Goal: Task Accomplishment & Management: Manage account settings

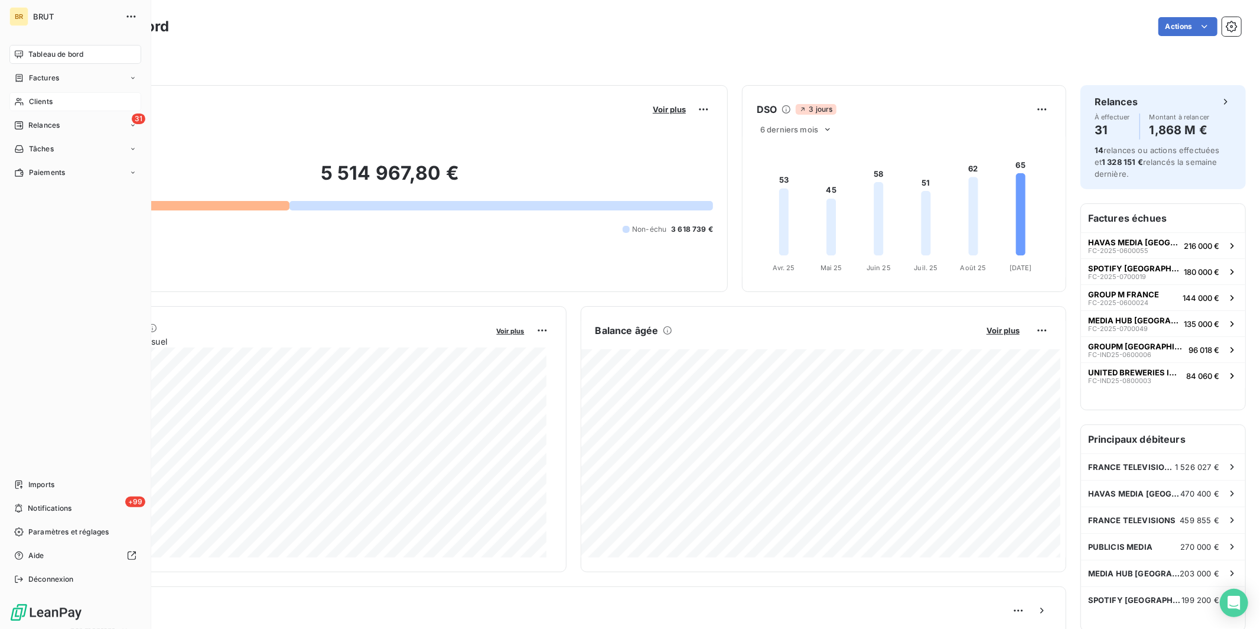
click at [56, 103] on div "Clients" at bounding box center [75, 101] width 132 height 19
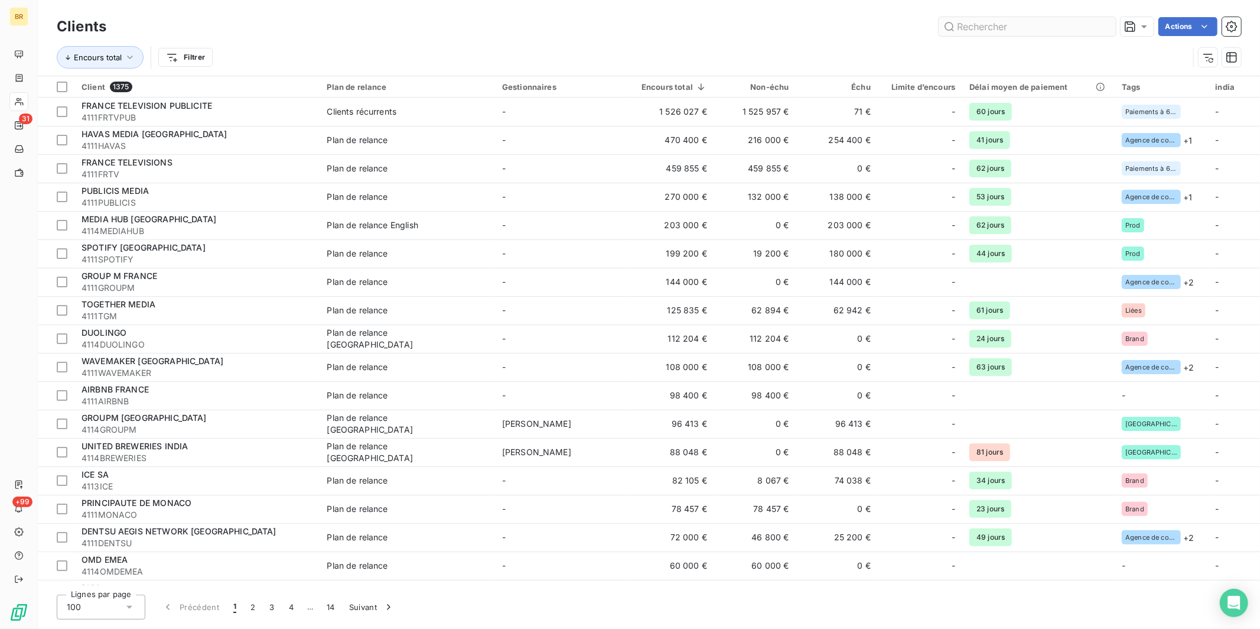
click at [1008, 17] on input "text" at bounding box center [1027, 26] width 177 height 19
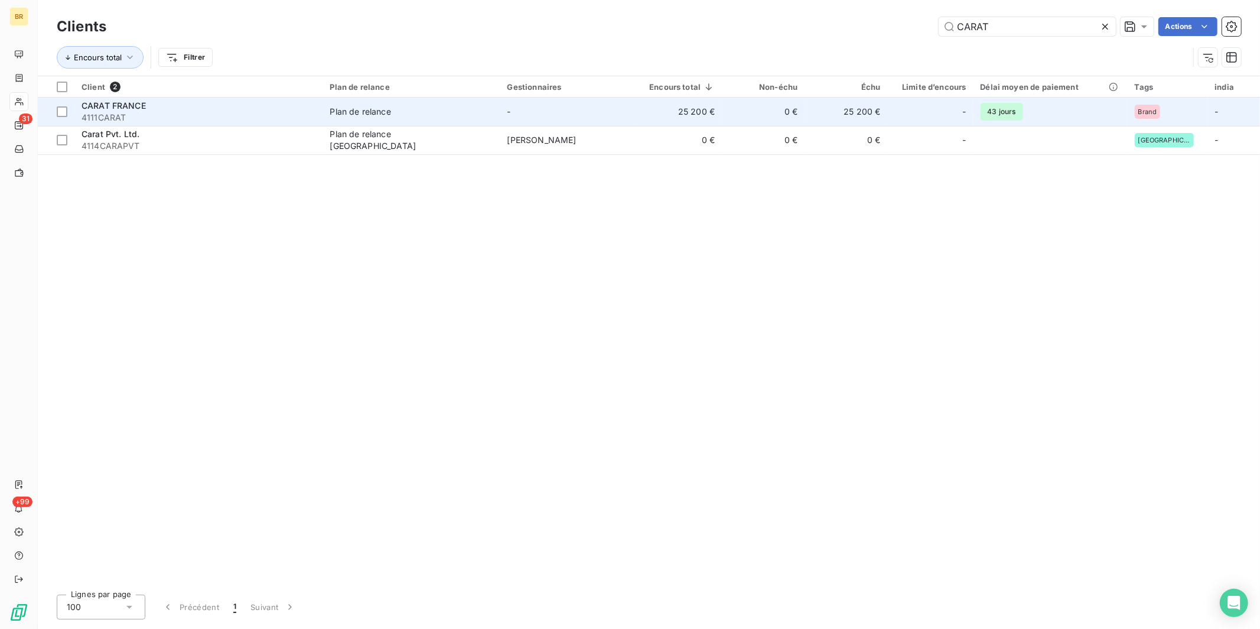
type input "CARAT"
click at [201, 109] on div "CARAT FRANCE" at bounding box center [199, 106] width 235 height 12
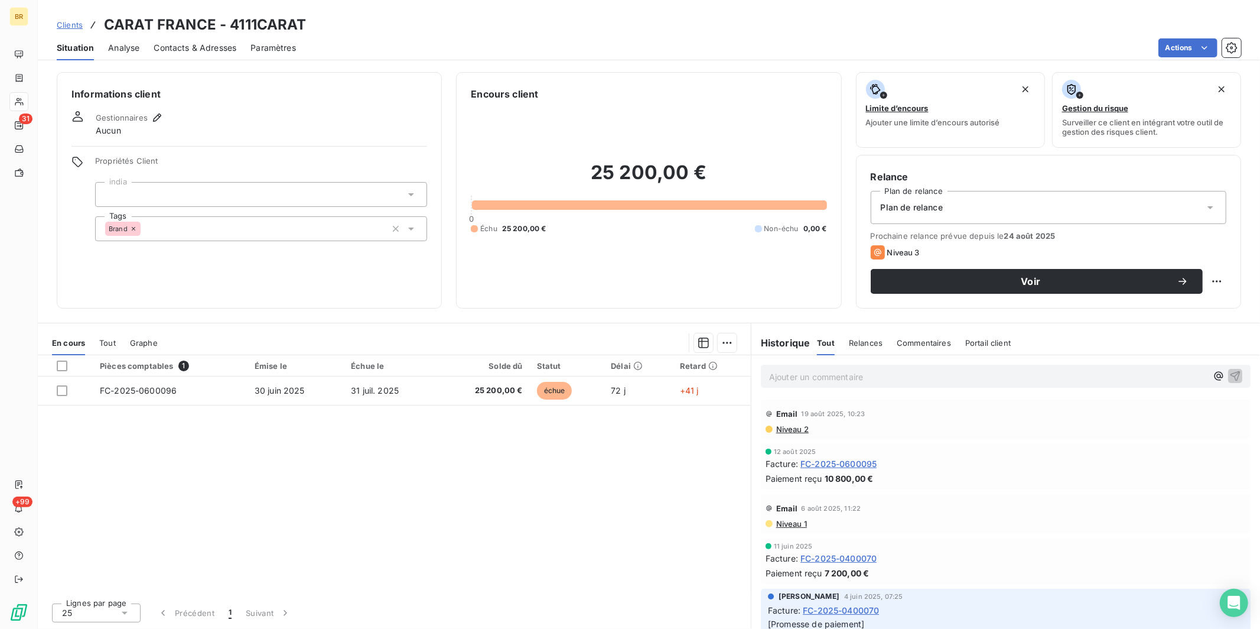
click at [215, 44] on span "Contacts & Adresses" at bounding box center [195, 48] width 83 height 12
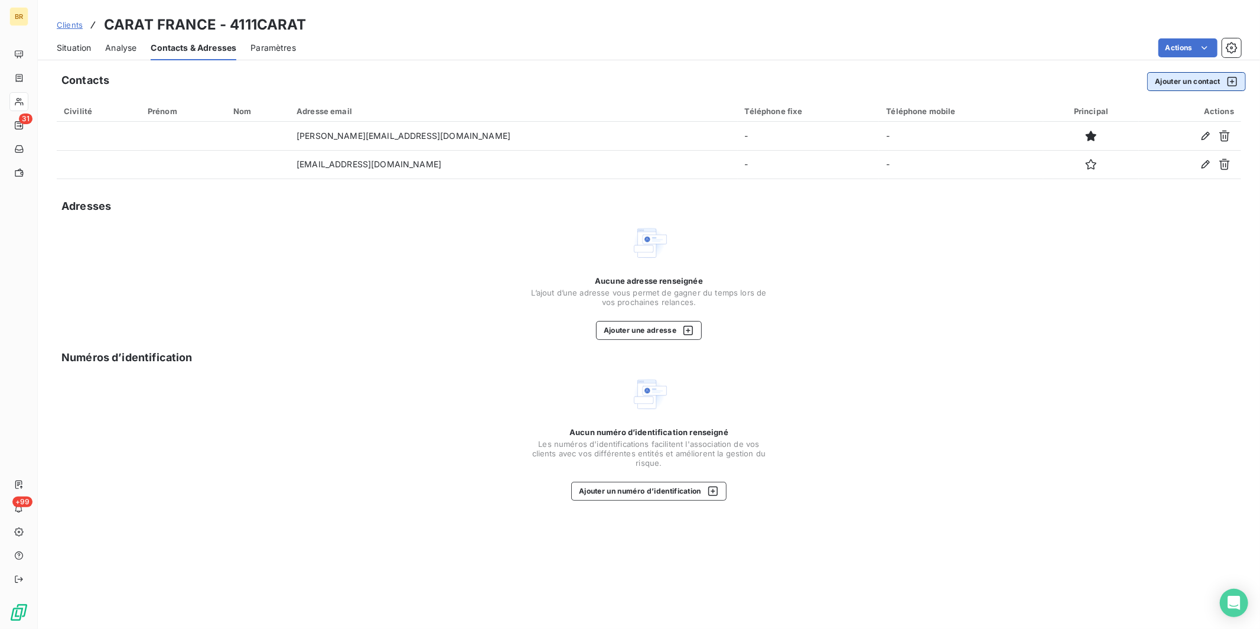
click at [1188, 84] on button "Ajouter un contact" at bounding box center [1196, 81] width 99 height 19
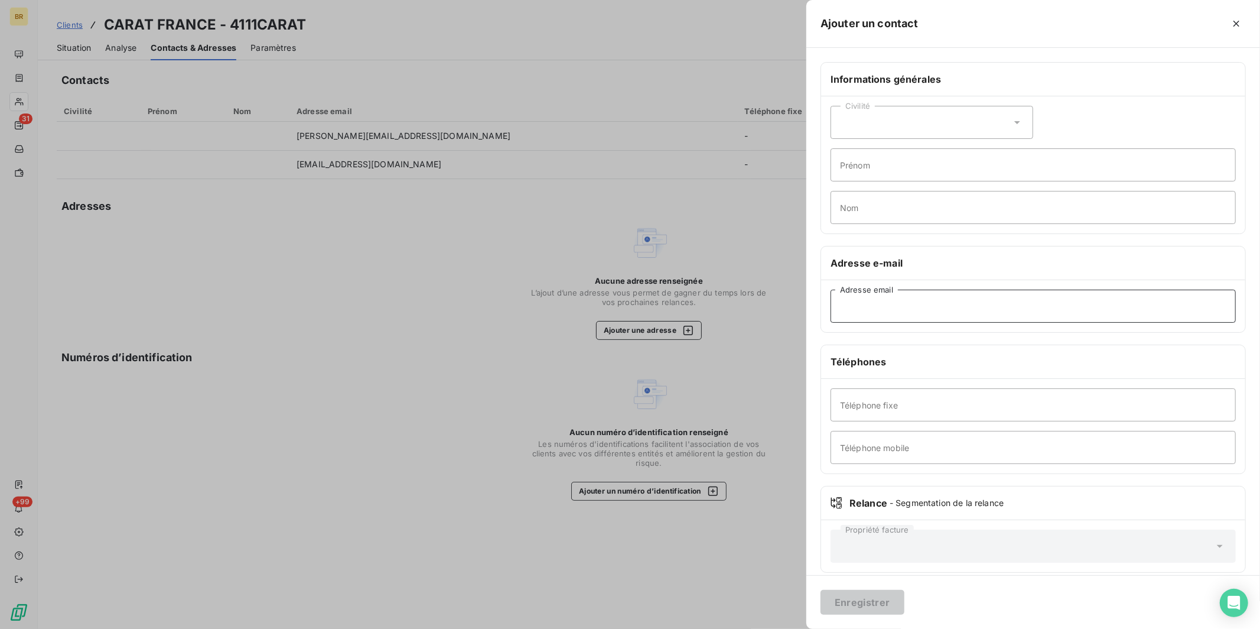
click at [887, 310] on input "Adresse email" at bounding box center [1033, 305] width 405 height 33
paste input "[PERSON_NAME][EMAIL_ADDRESS][DOMAIN_NAME]"
type input "[PERSON_NAME][EMAIL_ADDRESS][DOMAIN_NAME]"
click at [866, 601] on button "Enregistrer" at bounding box center [862, 602] width 84 height 25
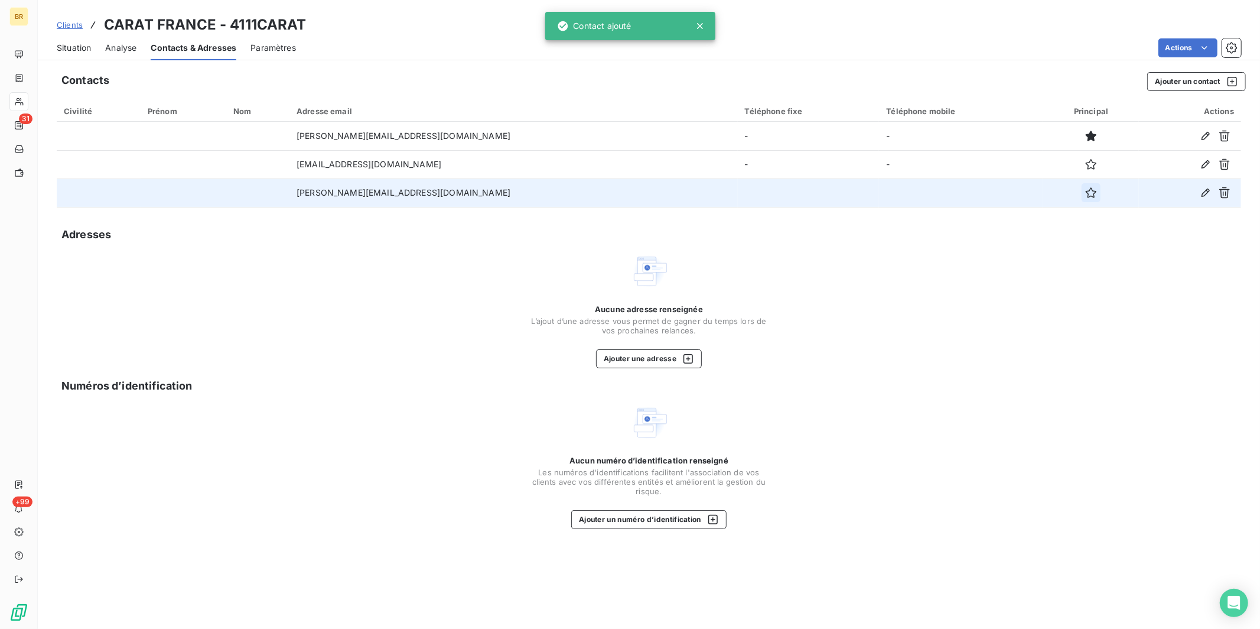
click at [1085, 195] on icon "button" at bounding box center [1091, 193] width 12 height 12
click at [72, 25] on span "Clients" at bounding box center [70, 24] width 26 height 9
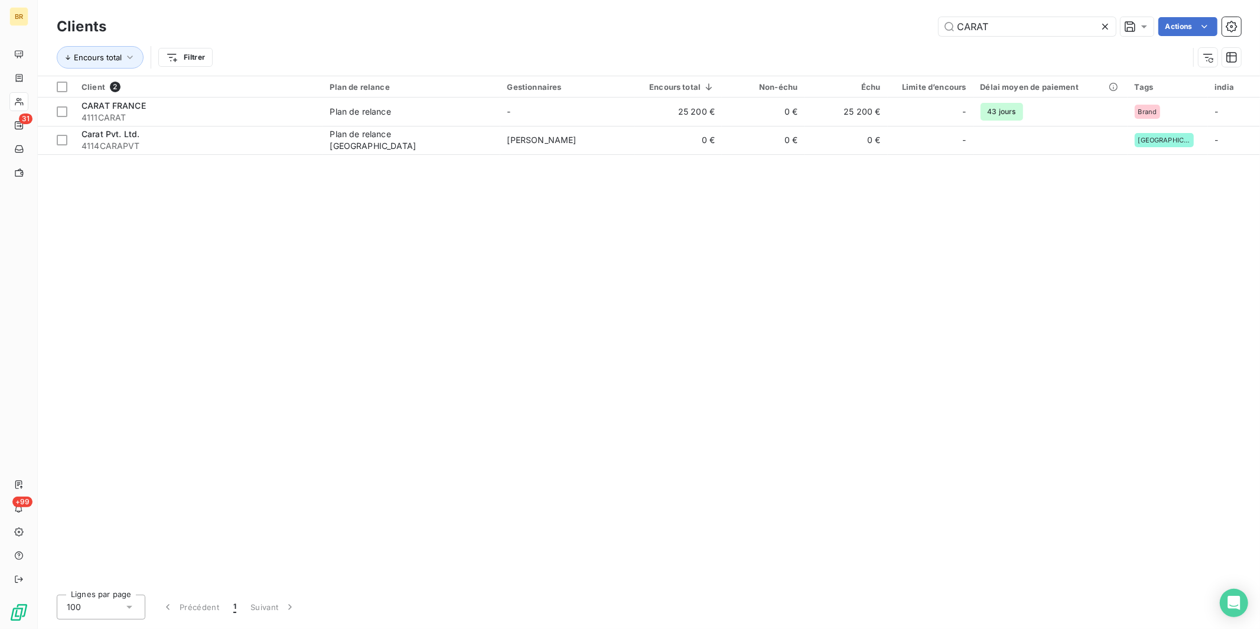
drag, startPoint x: 996, startPoint y: 22, endPoint x: 879, endPoint y: 21, distance: 117.0
click at [879, 21] on div "CARAT Actions" at bounding box center [681, 26] width 1121 height 19
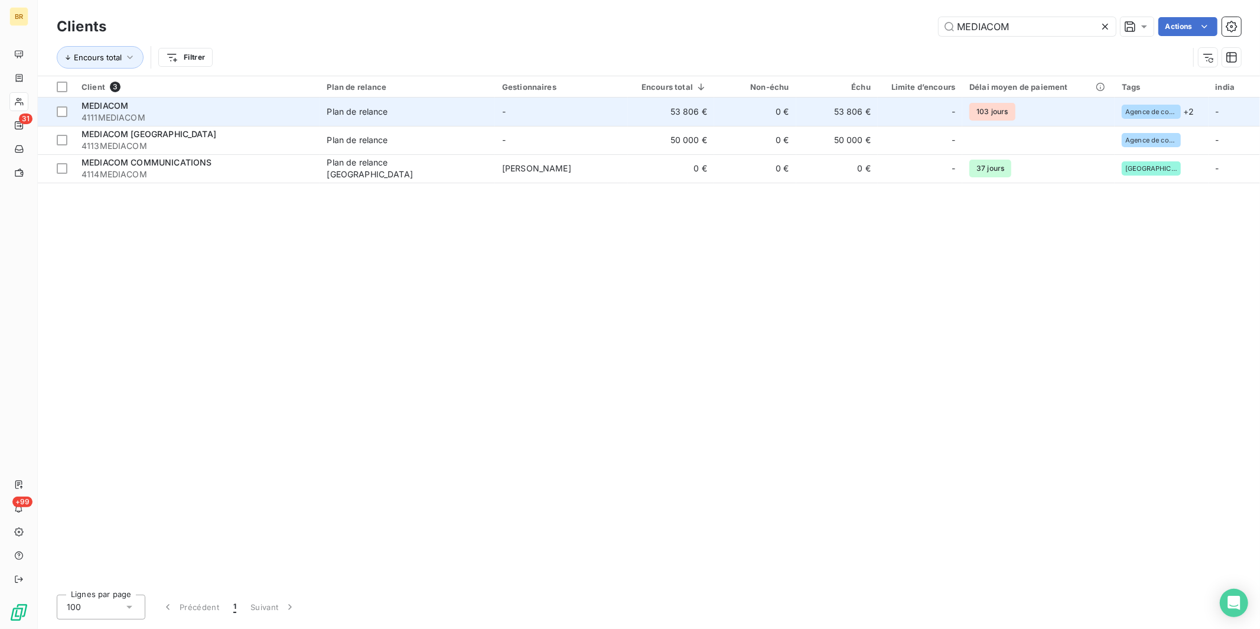
type input "MEDIACOM"
click at [155, 110] on div "MEDIACOM" at bounding box center [197, 106] width 231 height 12
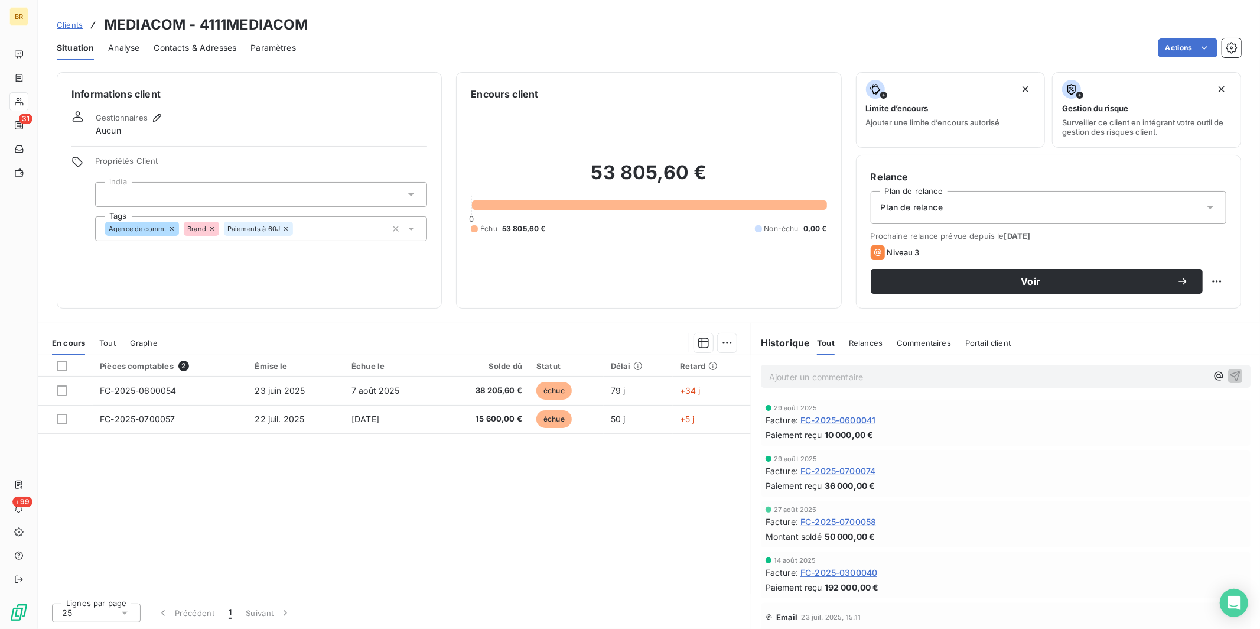
click at [204, 50] on span "Contacts & Adresses" at bounding box center [195, 48] width 83 height 12
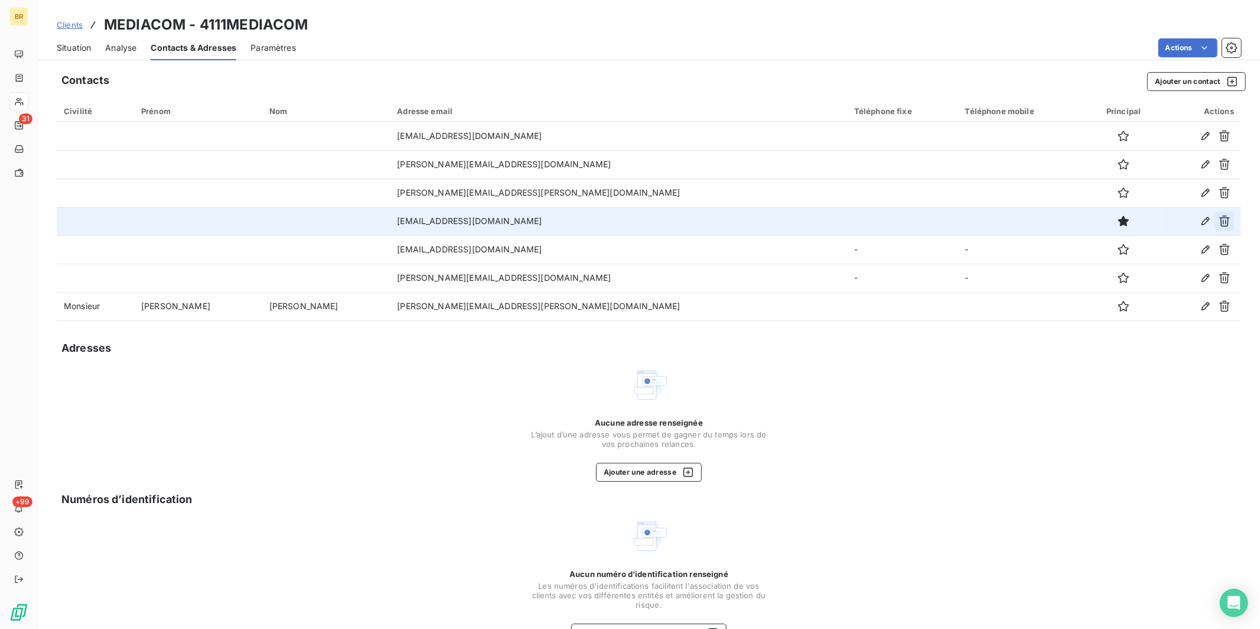
click at [1219, 219] on icon "button" at bounding box center [1225, 221] width 12 height 12
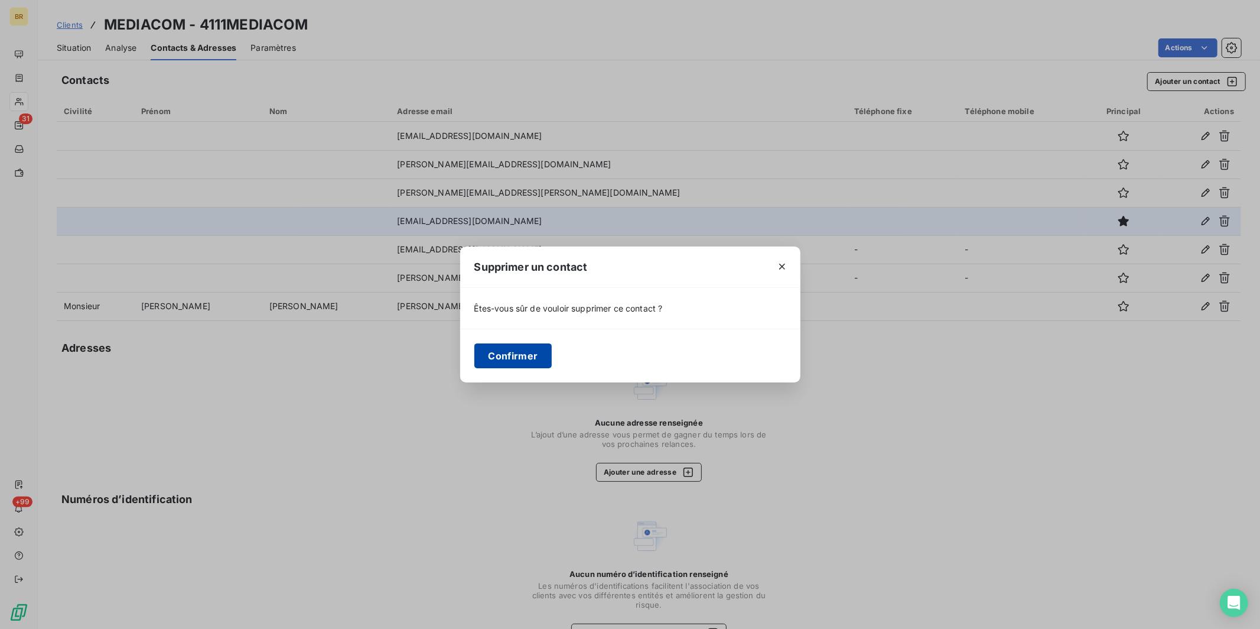
click at [531, 348] on button "Confirmer" at bounding box center [513, 355] width 78 height 25
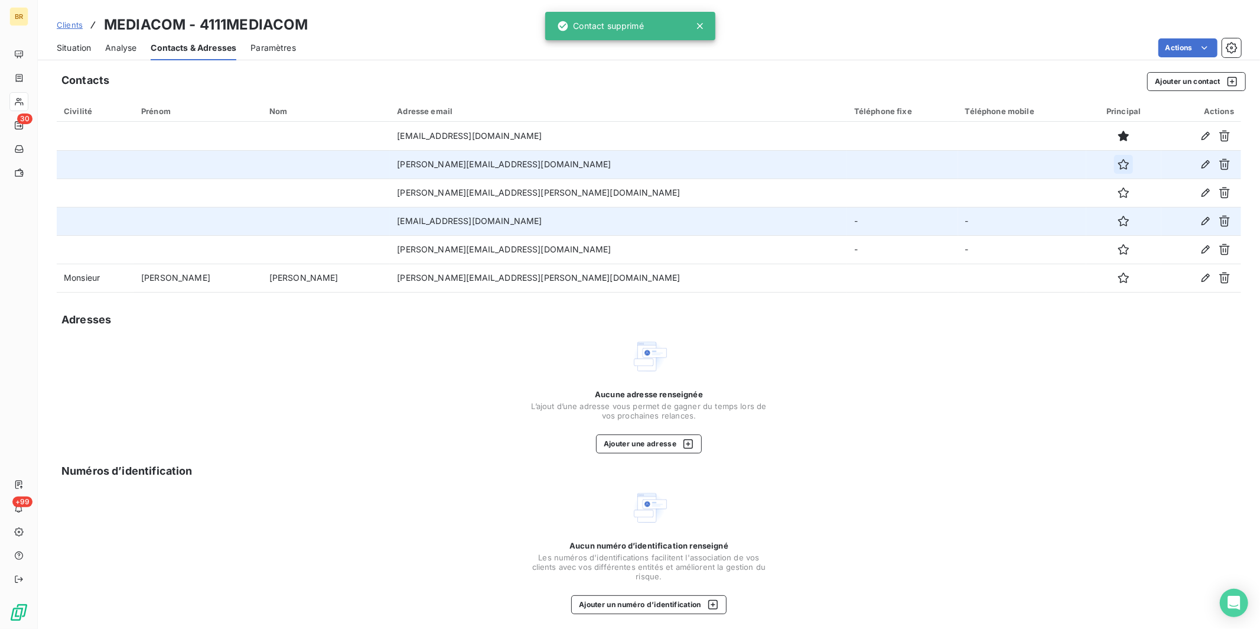
click at [1118, 167] on icon "button" at bounding box center [1123, 164] width 11 height 11
click at [400, 375] on div "Aucune adresse renseignée L’ajout d’une adresse vous permet de gagner du temps …" at bounding box center [649, 395] width 1184 height 116
click at [71, 21] on span "Clients" at bounding box center [70, 24] width 26 height 9
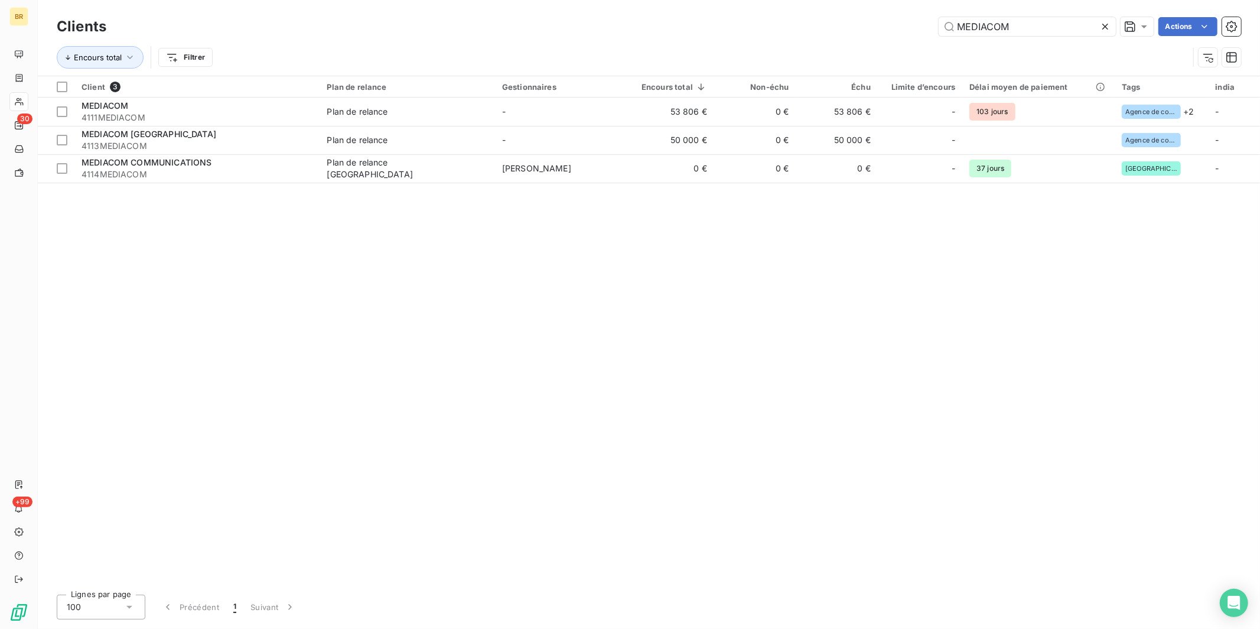
drag, startPoint x: 1026, startPoint y: 27, endPoint x: 706, endPoint y: 25, distance: 319.6
click at [706, 25] on div "MEDIACOM Actions" at bounding box center [681, 26] width 1121 height 19
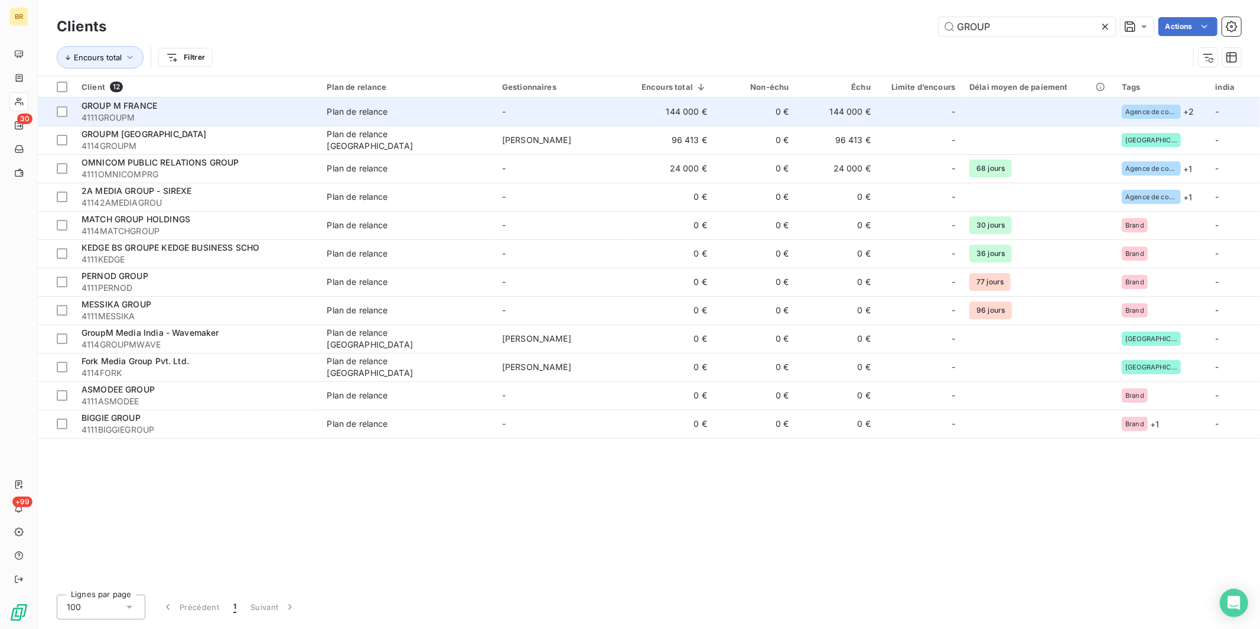
type input "GROUP"
click at [255, 113] on span "4111GROUPM" at bounding box center [197, 118] width 231 height 12
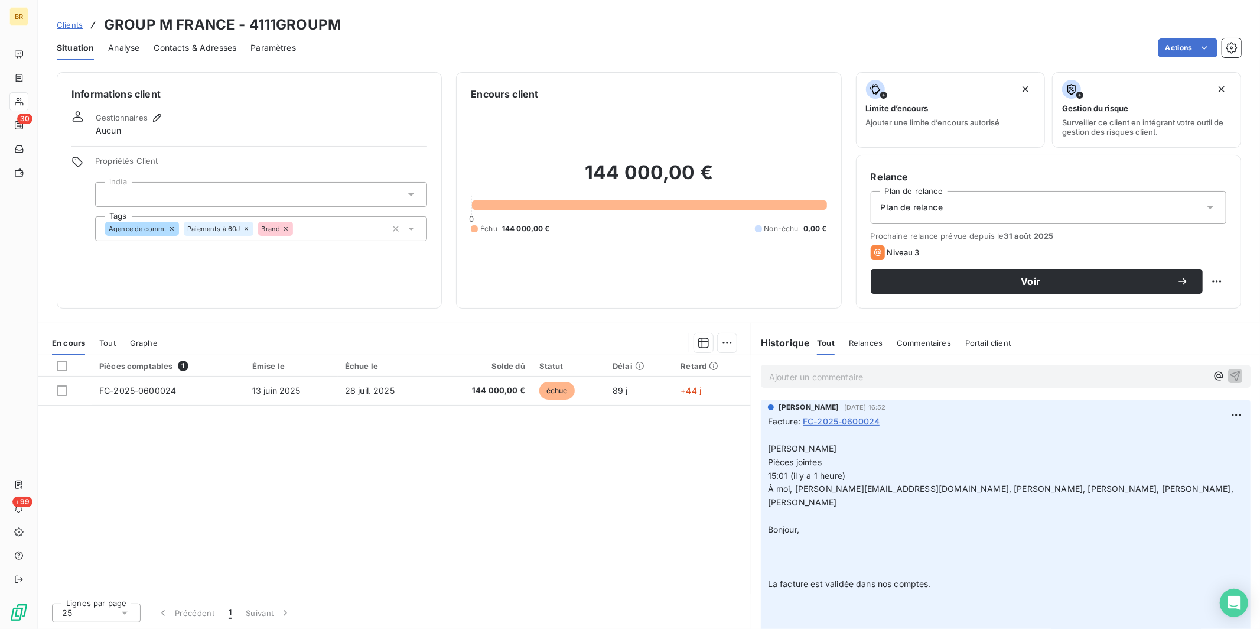
click at [191, 45] on span "Contacts & Adresses" at bounding box center [195, 48] width 83 height 12
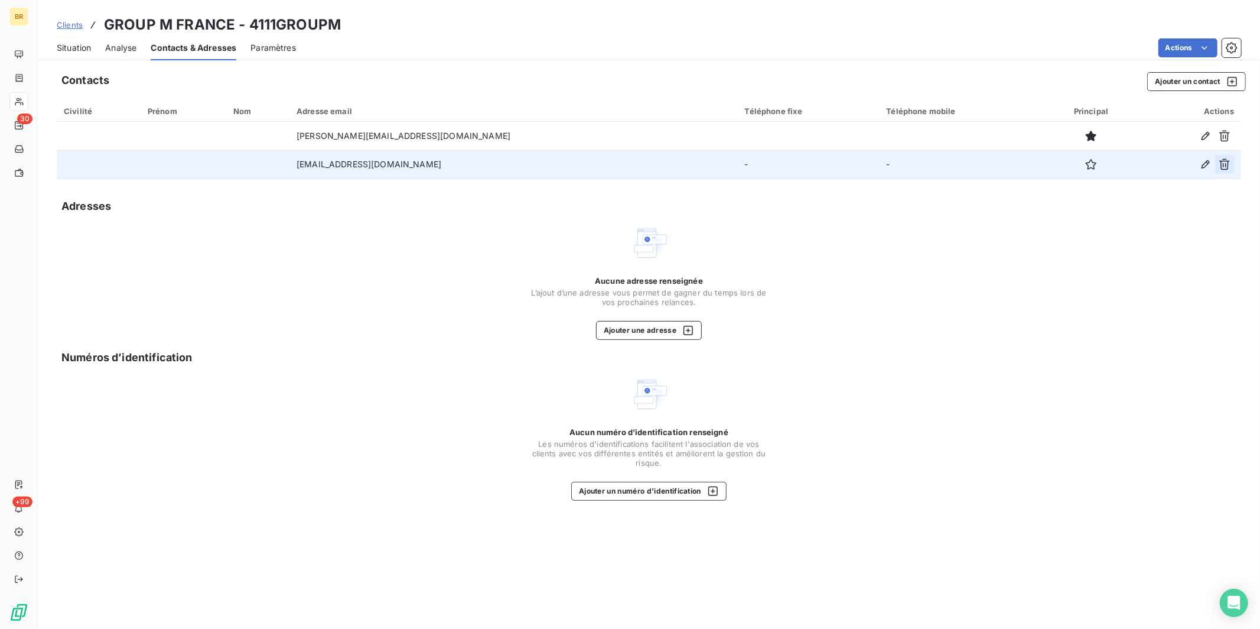
click at [1224, 164] on icon "button" at bounding box center [1225, 164] width 12 height 12
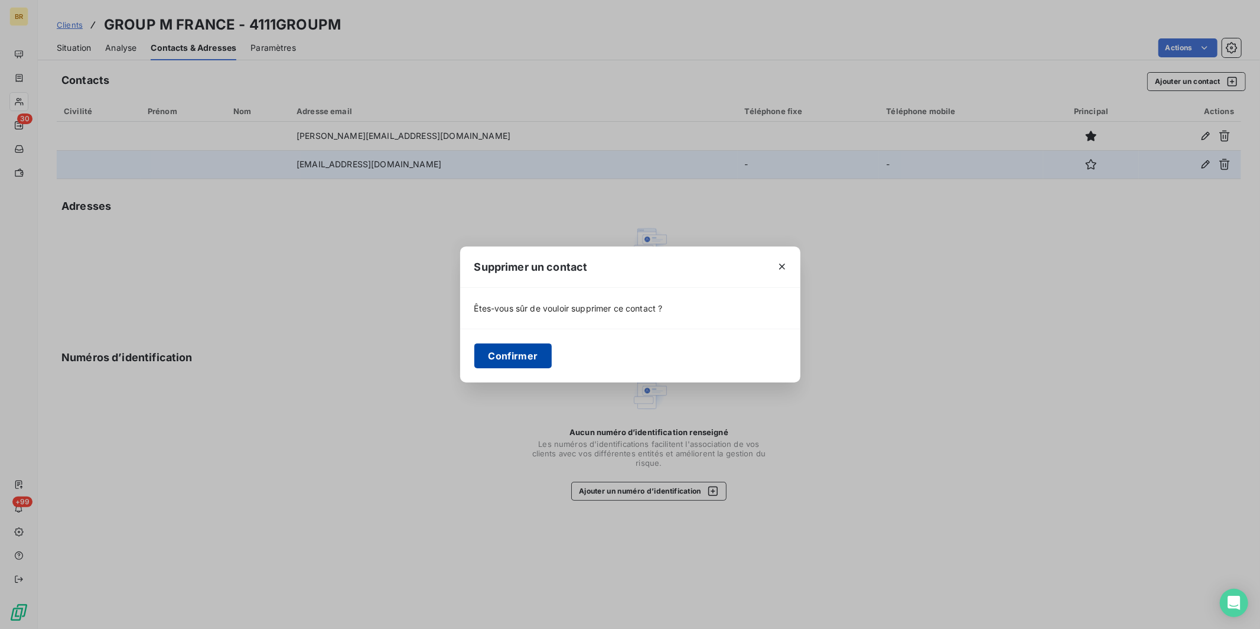
click at [514, 356] on button "Confirmer" at bounding box center [513, 355] width 78 height 25
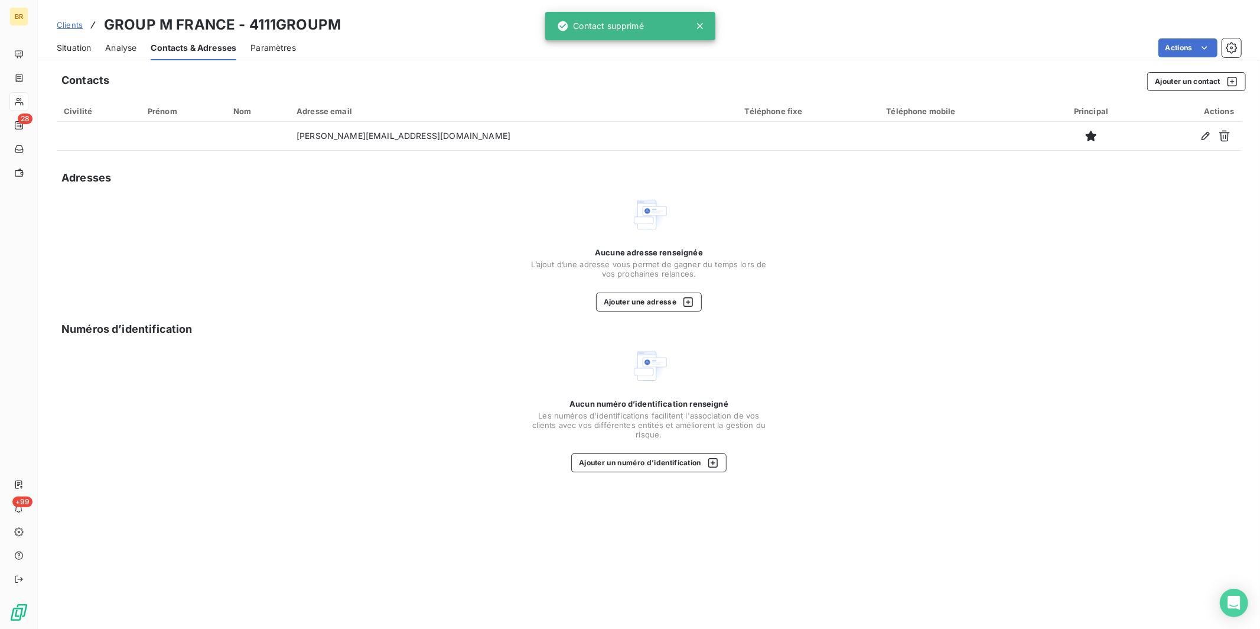
click at [74, 28] on span "Clients" at bounding box center [70, 24] width 26 height 9
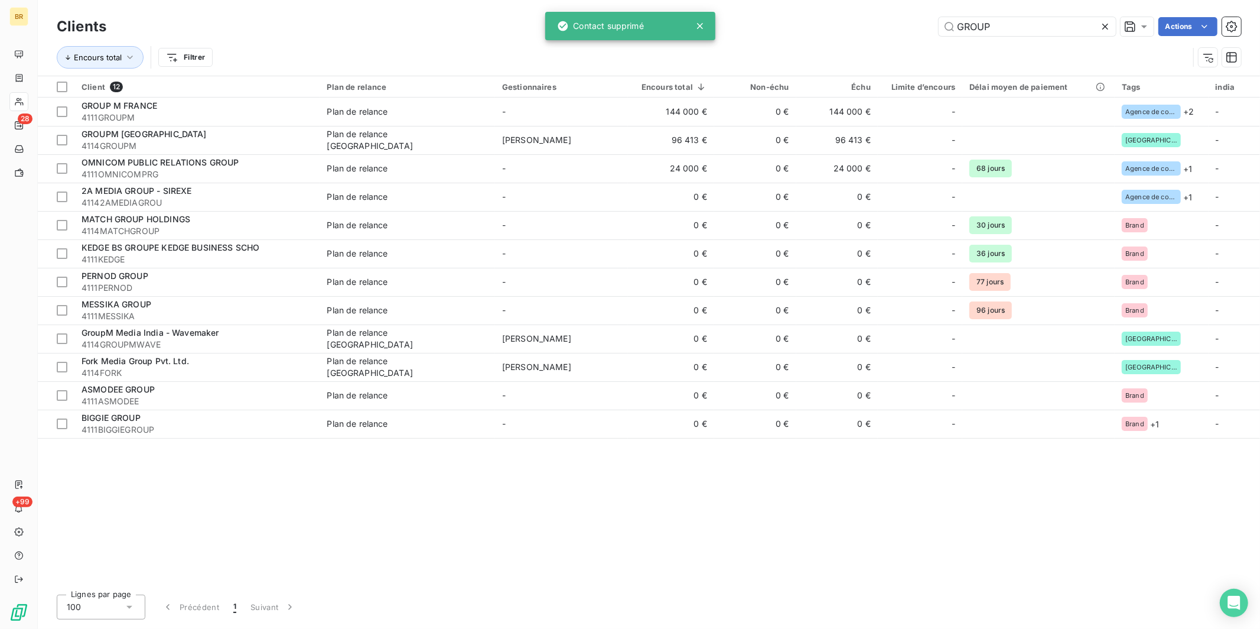
click at [927, 22] on div "GROUP Actions" at bounding box center [681, 26] width 1121 height 19
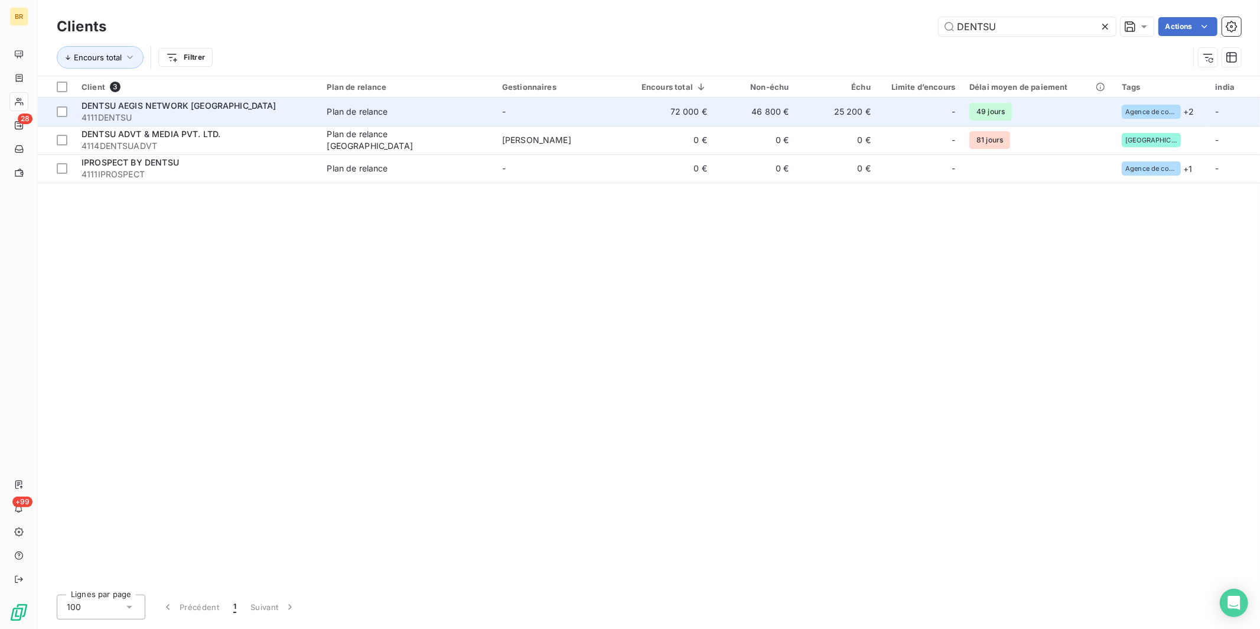
type input "DENTSU"
click at [195, 109] on span "DENTSU AEGIS NETWORK [GEOGRAPHIC_DATA]" at bounding box center [179, 105] width 195 height 10
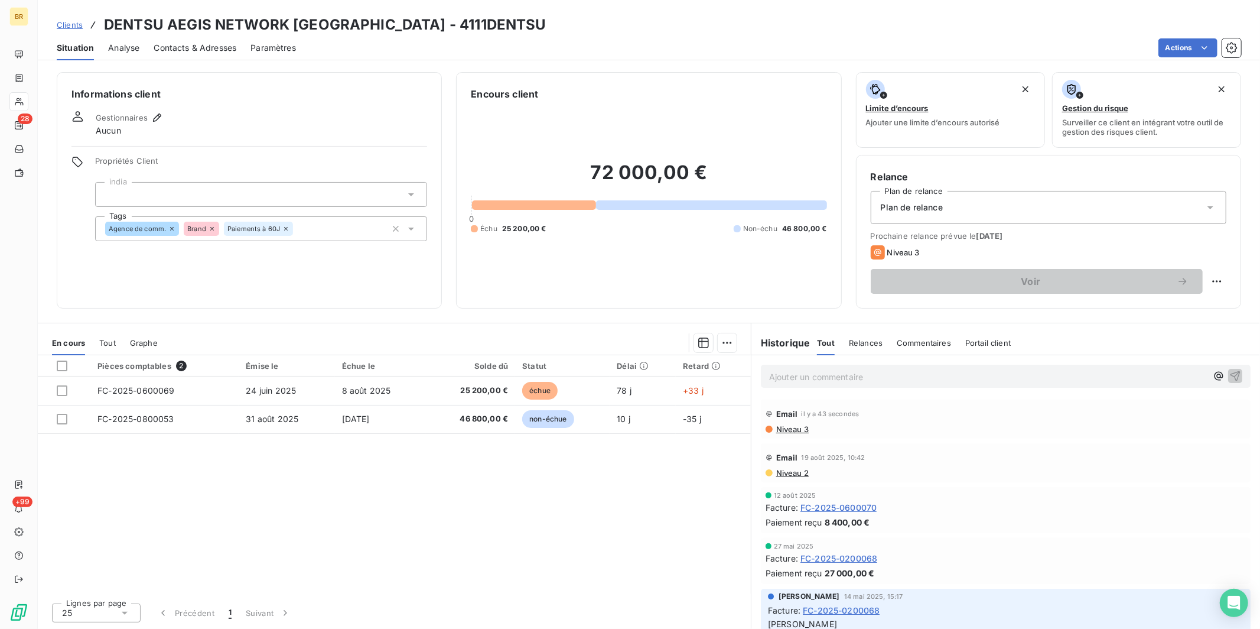
click at [199, 48] on span "Contacts & Adresses" at bounding box center [195, 48] width 83 height 12
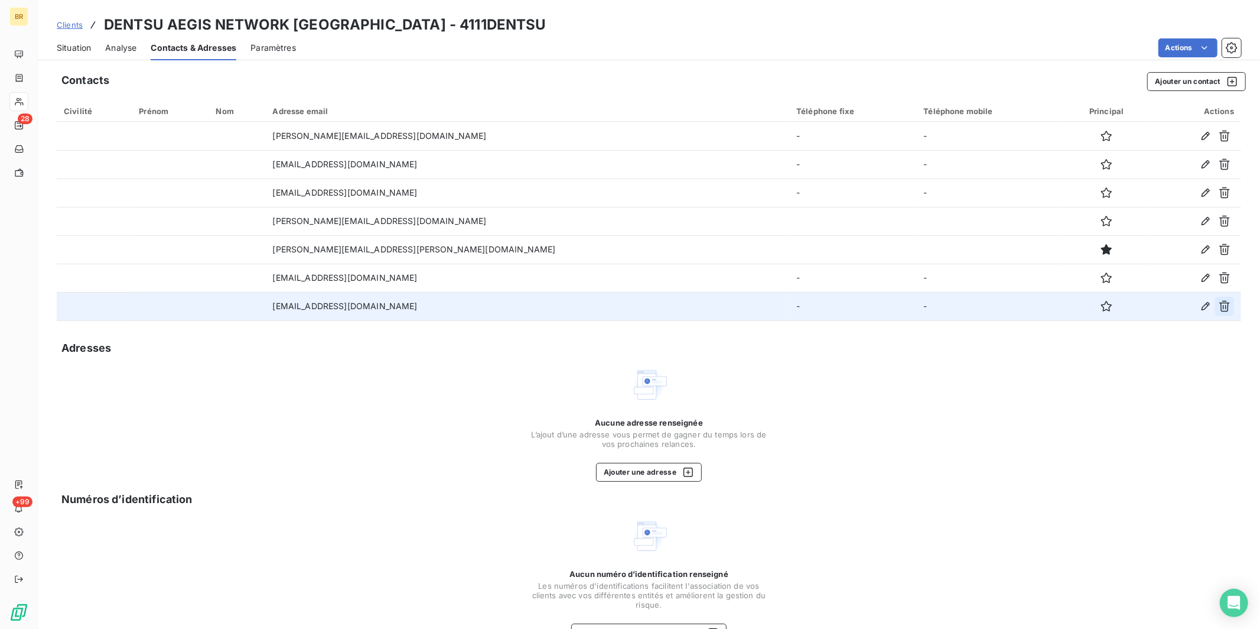
click at [1219, 308] on icon "button" at bounding box center [1224, 306] width 11 height 11
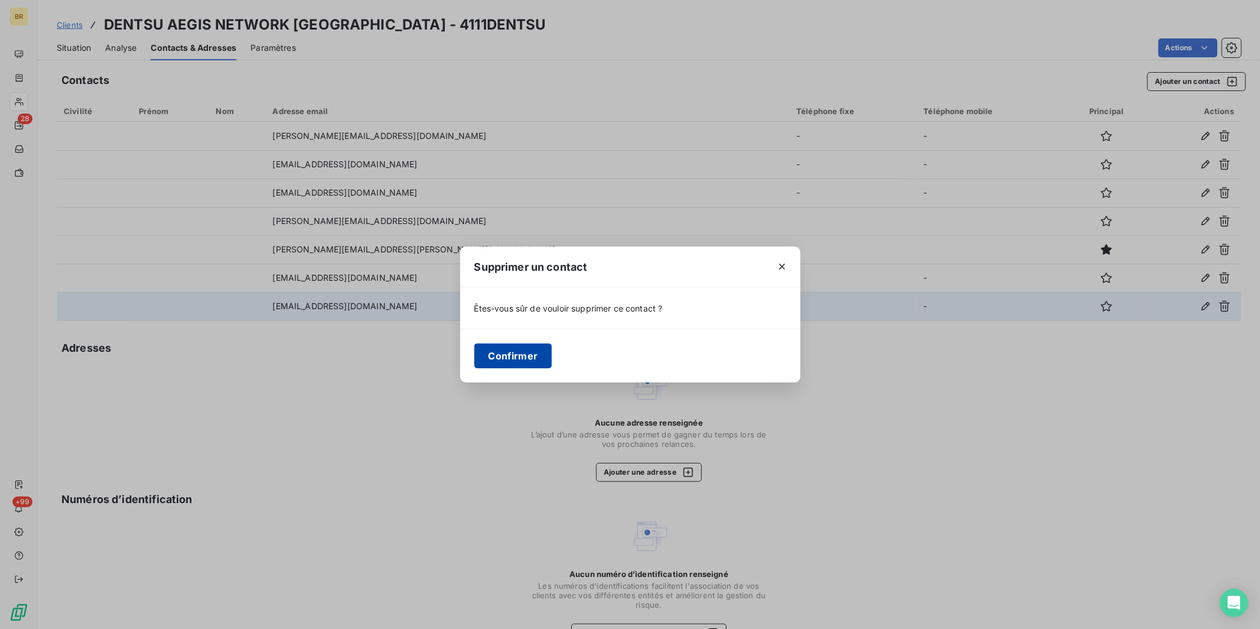
click at [516, 360] on button "Confirmer" at bounding box center [513, 355] width 78 height 25
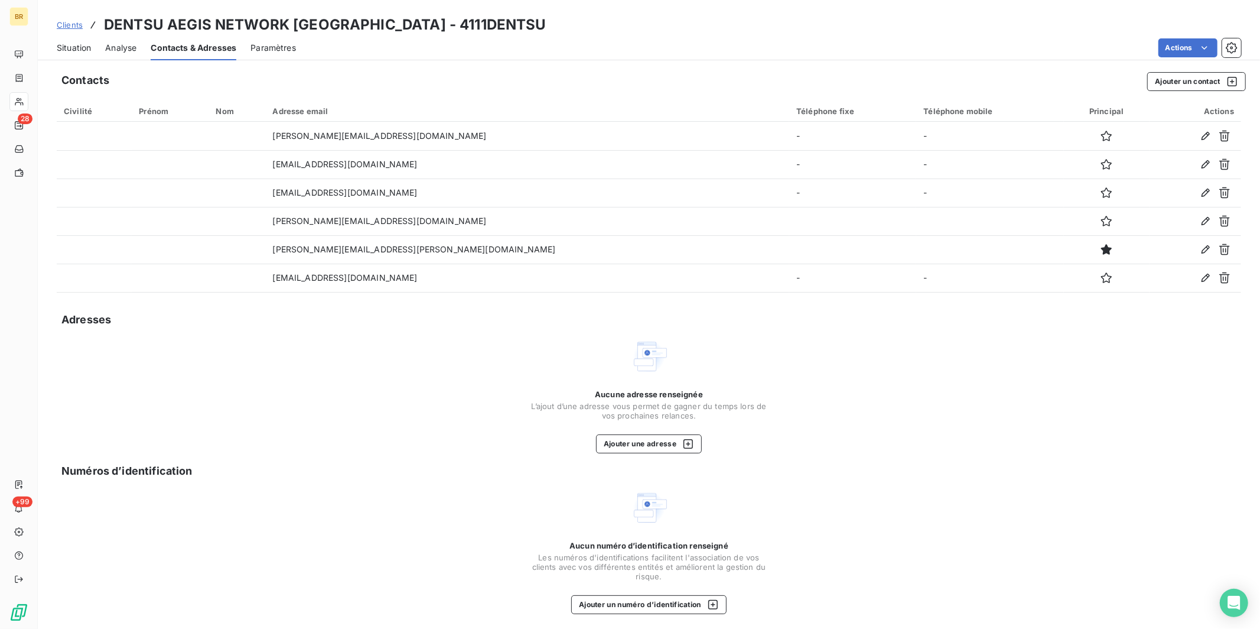
click at [77, 27] on span "Clients" at bounding box center [70, 24] width 26 height 9
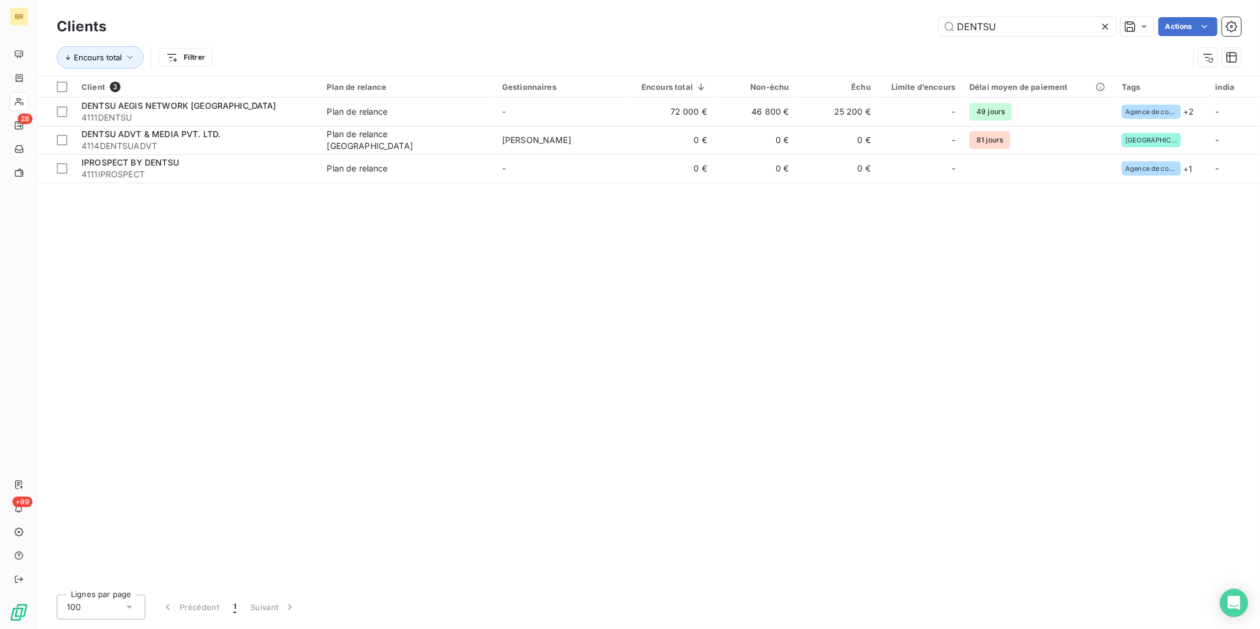
drag, startPoint x: 1002, startPoint y: 26, endPoint x: 766, endPoint y: -4, distance: 237.6
click at [766, 0] on html "BR 28 +99 Clients DENTSU Actions Encours total Filtrer Client 3 Plan de relance…" at bounding box center [630, 314] width 1260 height 629
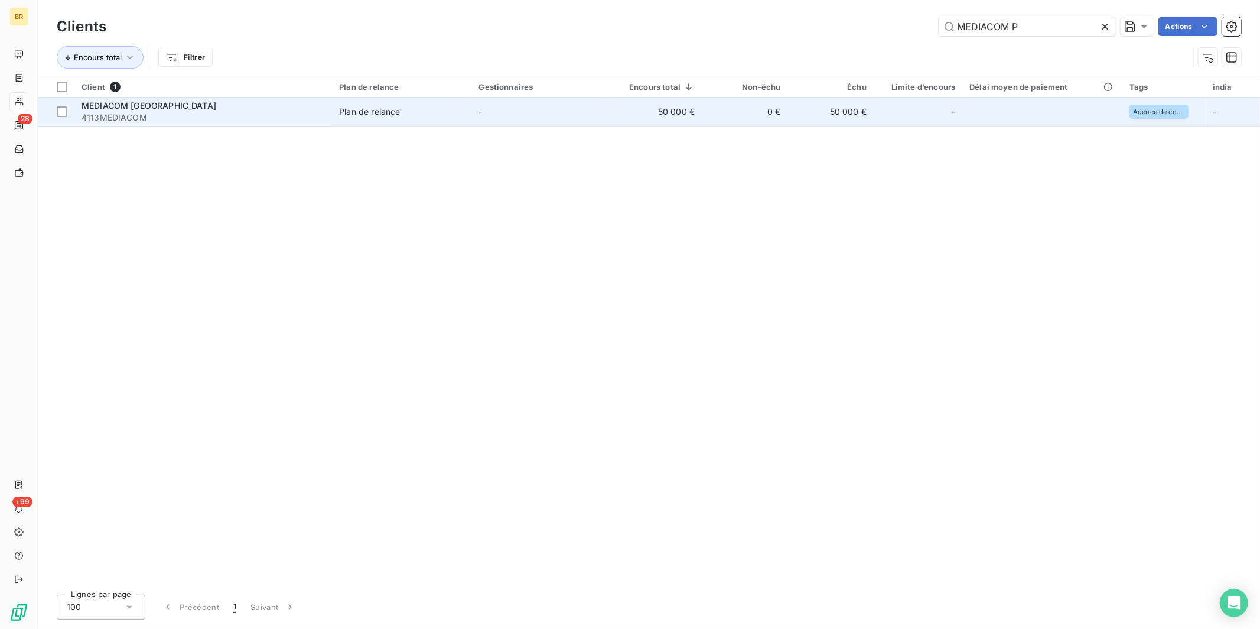
type input "MEDIACOM P"
click at [222, 103] on div "MEDIACOM [GEOGRAPHIC_DATA]" at bounding box center [203, 106] width 243 height 12
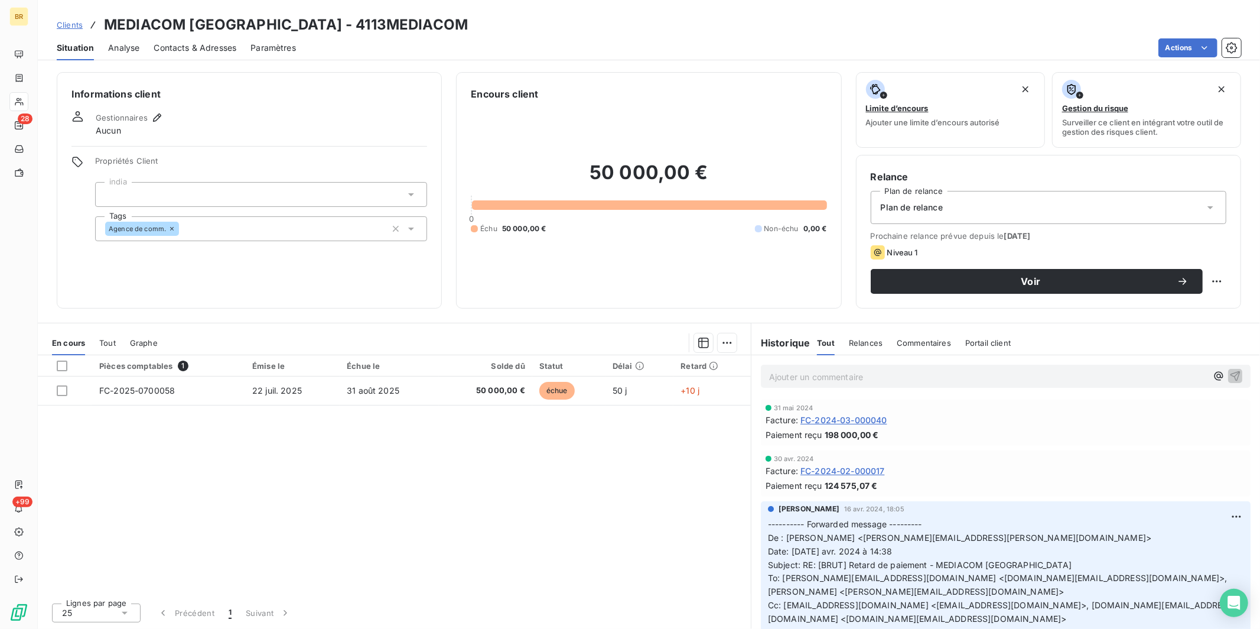
click at [173, 50] on span "Contacts & Adresses" at bounding box center [195, 48] width 83 height 12
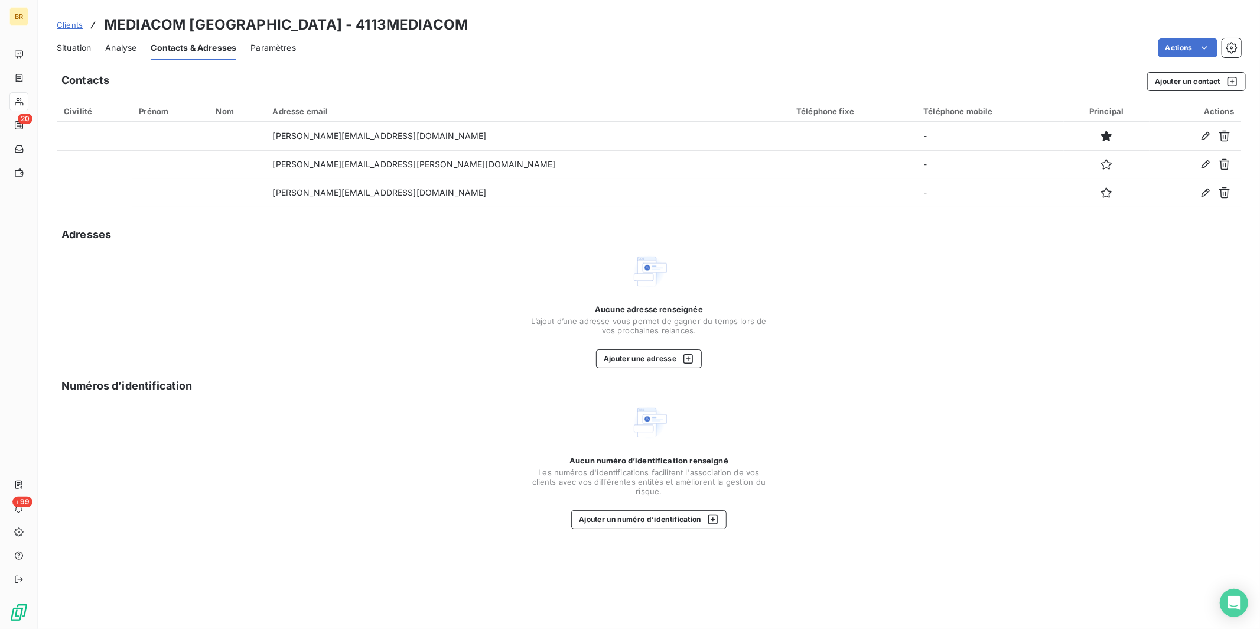
click at [72, 21] on span "Clients" at bounding box center [70, 24] width 26 height 9
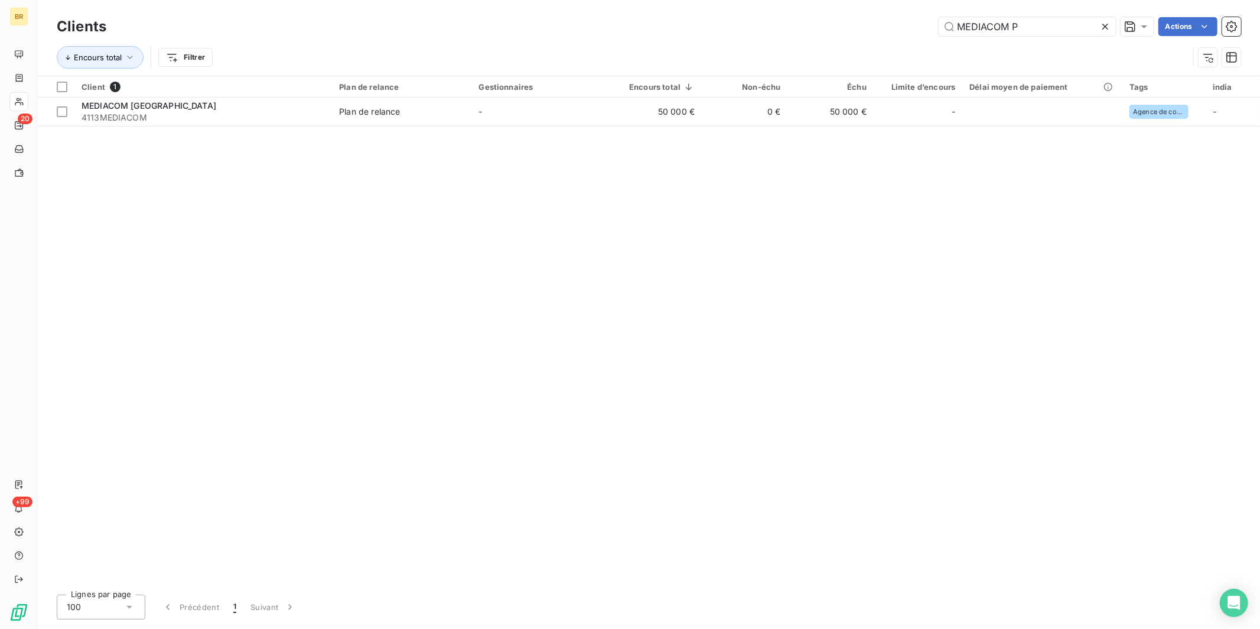
click at [73, 24] on h3 "Clients" at bounding box center [82, 26] width 50 height 21
click at [1038, 25] on input "MEDIACOM P" at bounding box center [1027, 26] width 177 height 19
drag, startPoint x: 1040, startPoint y: 29, endPoint x: 877, endPoint y: 19, distance: 163.3
click at [914, 19] on div "MEDIACOM P Actions" at bounding box center [681, 26] width 1121 height 19
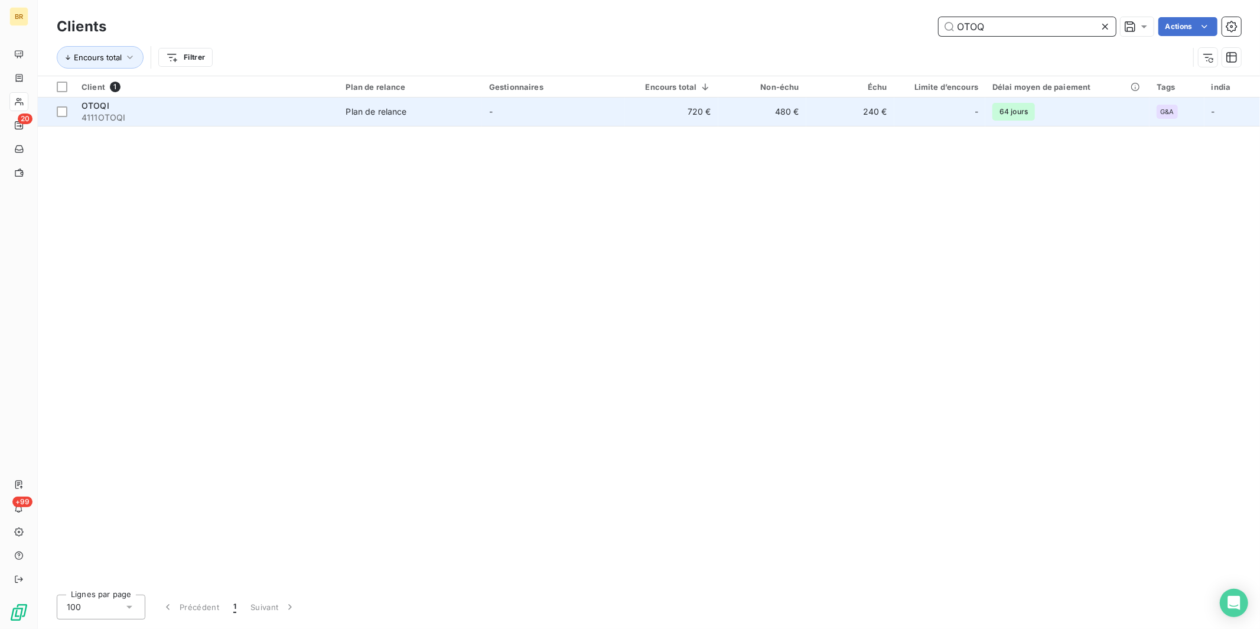
type input "OTOQ"
click at [181, 118] on span "4111OTOQI" at bounding box center [207, 118] width 250 height 12
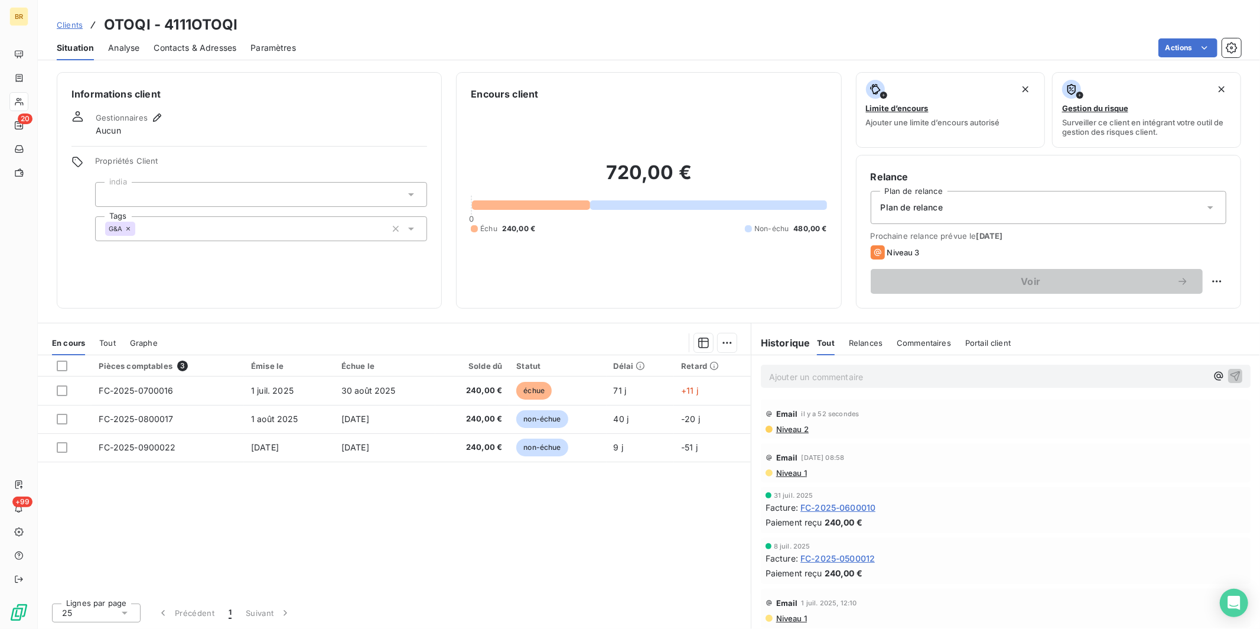
click at [180, 45] on span "Contacts & Adresses" at bounding box center [195, 48] width 83 height 12
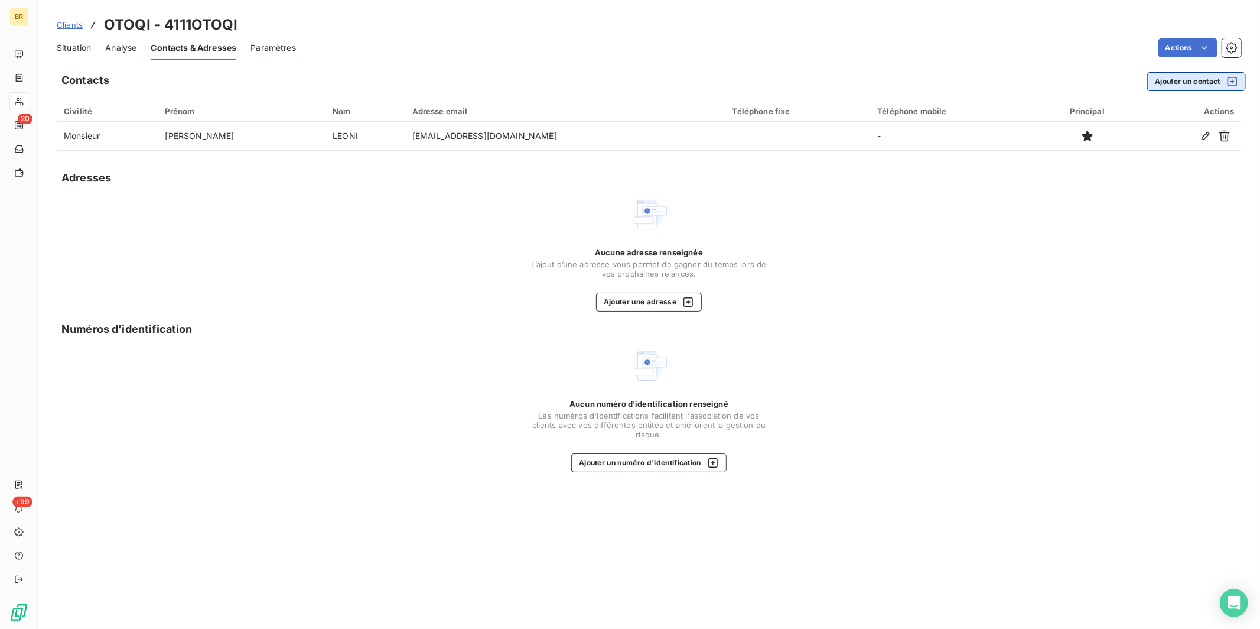
click at [1178, 80] on button "Ajouter un contact" at bounding box center [1196, 81] width 99 height 19
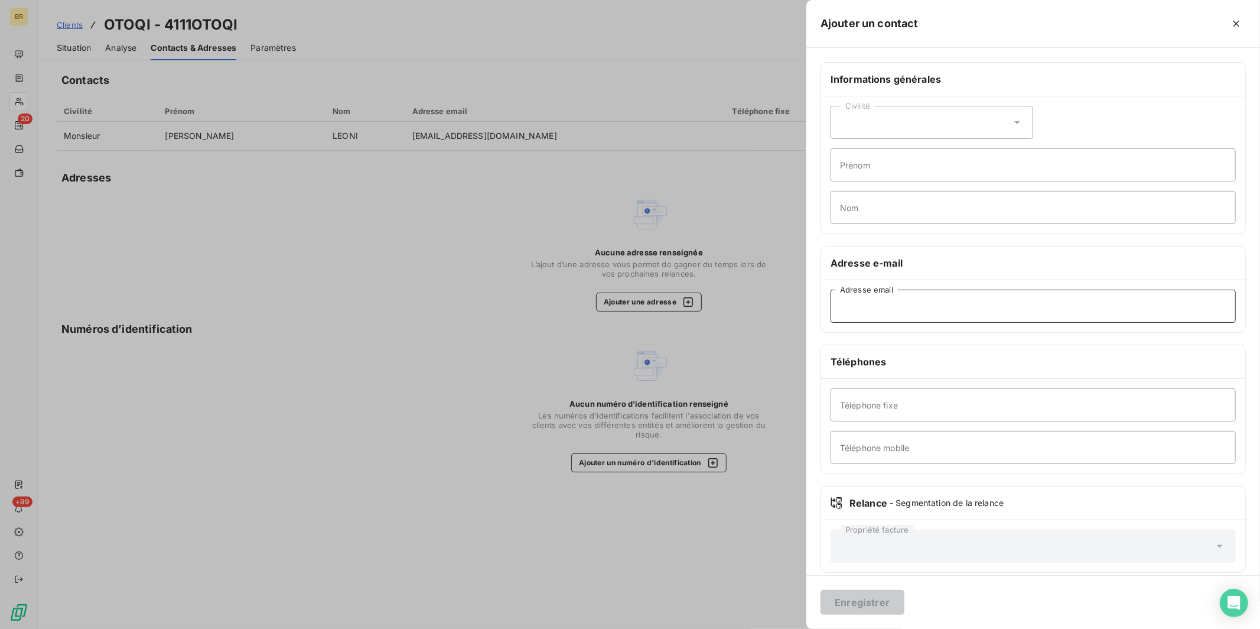
click at [875, 310] on input "Adresse email" at bounding box center [1033, 305] width 405 height 33
paste input "[PERSON_NAME][EMAIL_ADDRESS][PERSON_NAME][DOMAIN_NAME]"
type input "[PERSON_NAME][EMAIL_ADDRESS][PERSON_NAME][DOMAIN_NAME]"
click at [882, 600] on button "Enregistrer" at bounding box center [862, 602] width 84 height 25
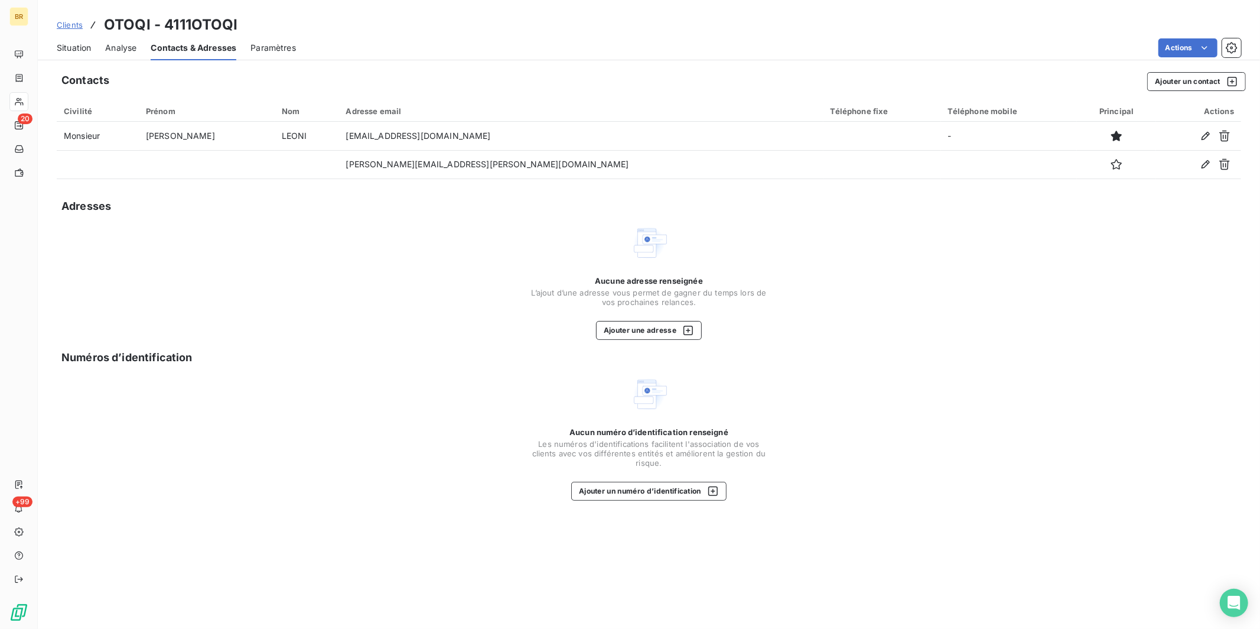
click at [60, 27] on span "Clients" at bounding box center [70, 24] width 26 height 9
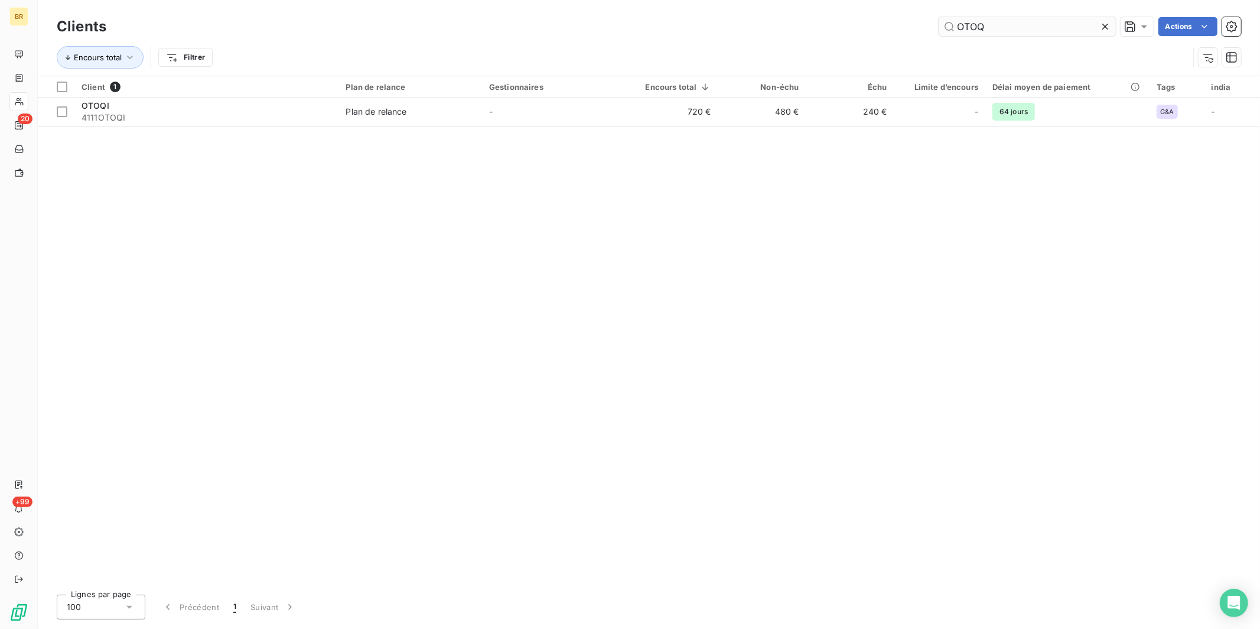
drag, startPoint x: 994, startPoint y: 23, endPoint x: 953, endPoint y: 28, distance: 40.5
click at [993, 24] on input "OTOQ" at bounding box center [1027, 26] width 177 height 19
drag, startPoint x: 999, startPoint y: 29, endPoint x: 901, endPoint y: 5, distance: 101.0
click at [901, 5] on div "Clients OTOQ Actions Encours total Filtrer" at bounding box center [649, 38] width 1222 height 76
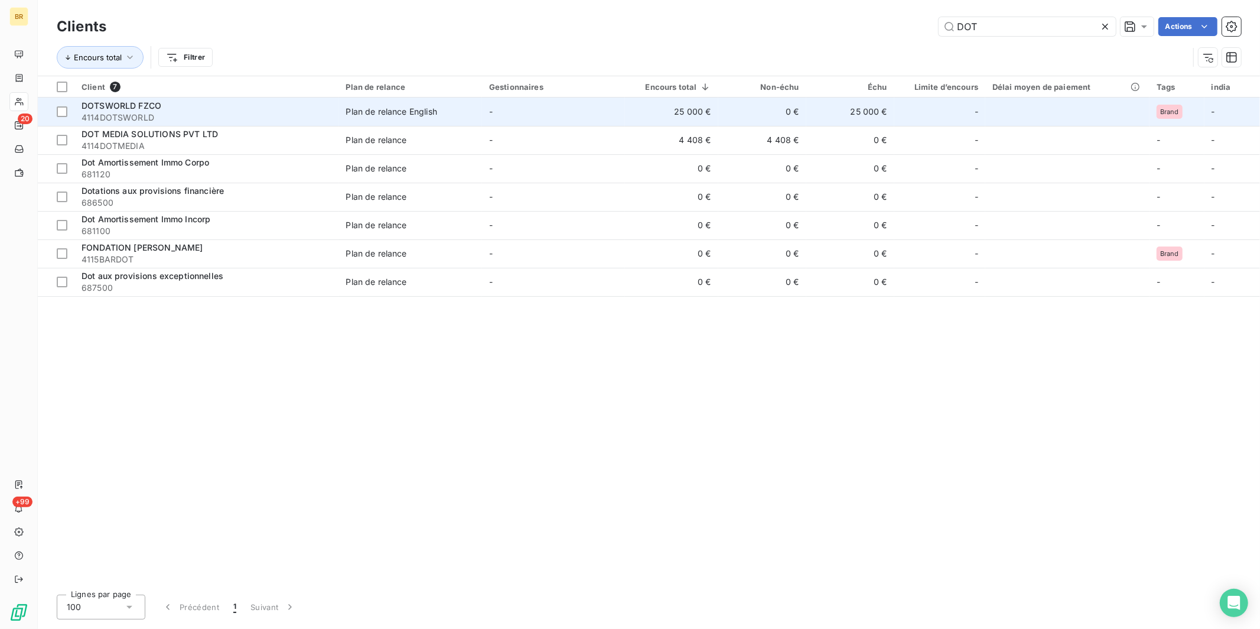
type input "DOT"
click at [160, 112] on span "4114DOTSWORLD" at bounding box center [207, 118] width 250 height 12
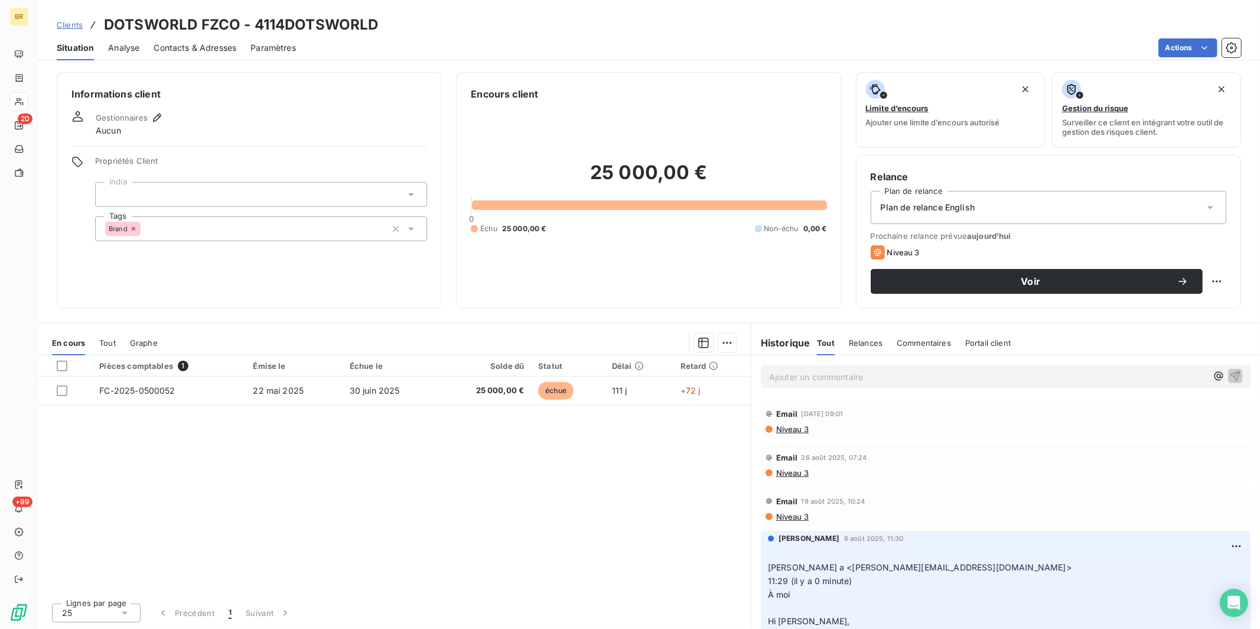
click at [216, 50] on span "Contacts & Adresses" at bounding box center [195, 48] width 83 height 12
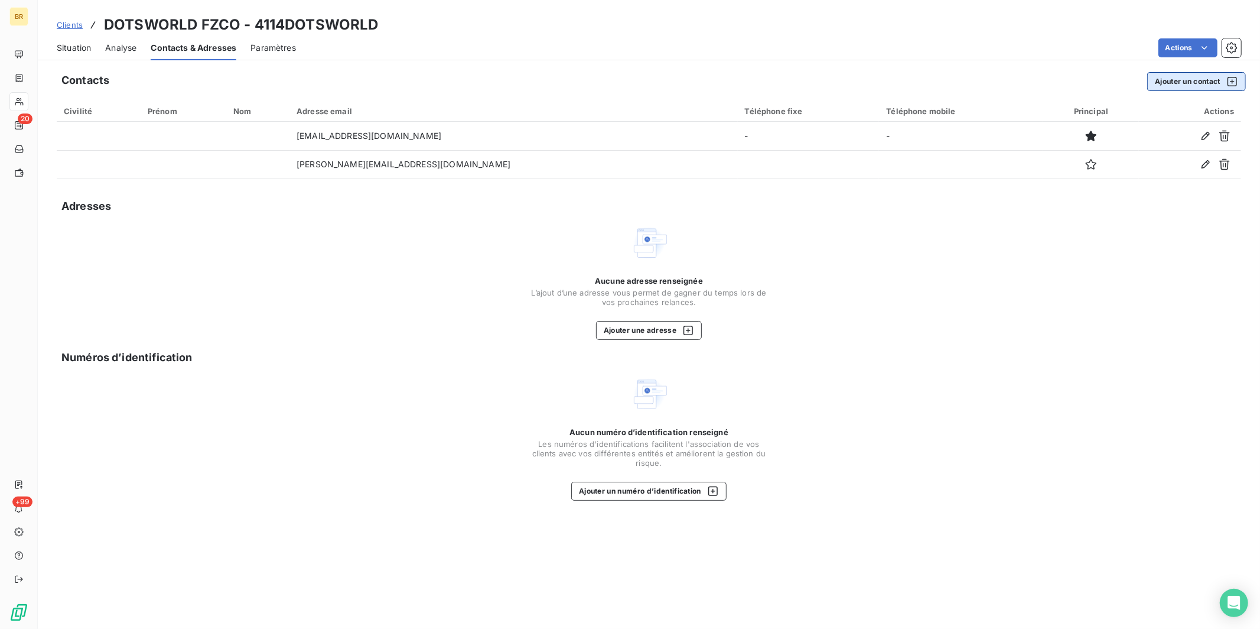
click at [1178, 80] on button "Ajouter un contact" at bounding box center [1196, 81] width 99 height 19
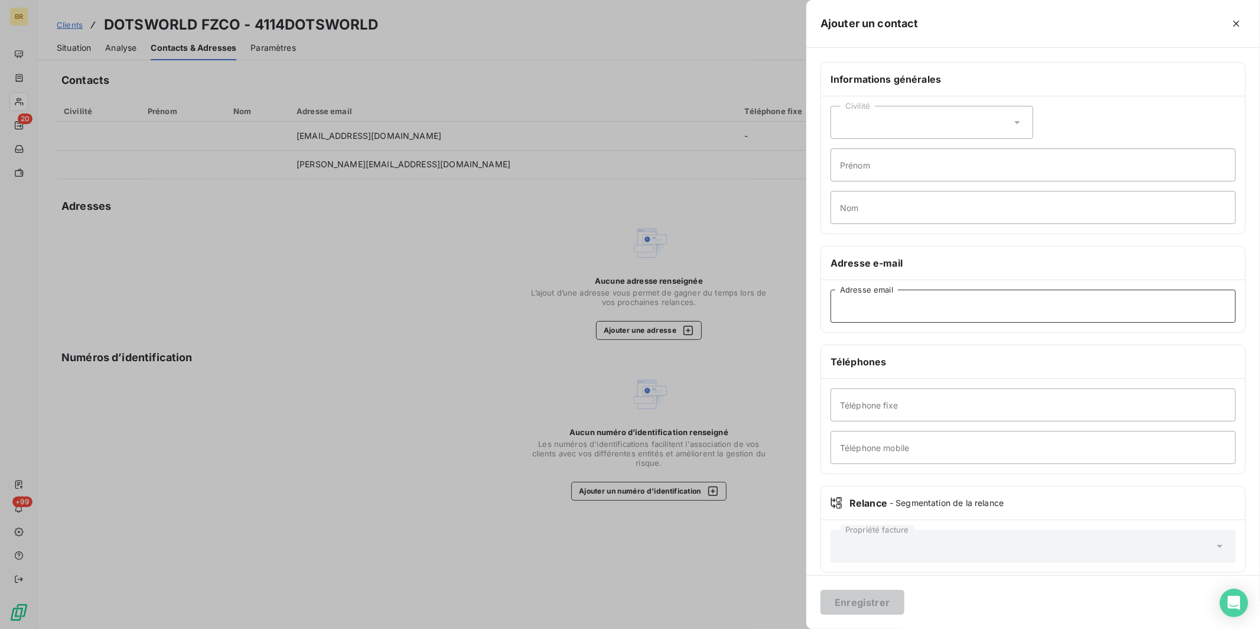
click at [902, 307] on input "Adresse email" at bounding box center [1033, 305] width 405 height 33
paste input "[EMAIL_ADDRESS][DOMAIN_NAME]"
type input "[EMAIL_ADDRESS][DOMAIN_NAME]"
click at [849, 596] on button "Enregistrer" at bounding box center [862, 602] width 84 height 25
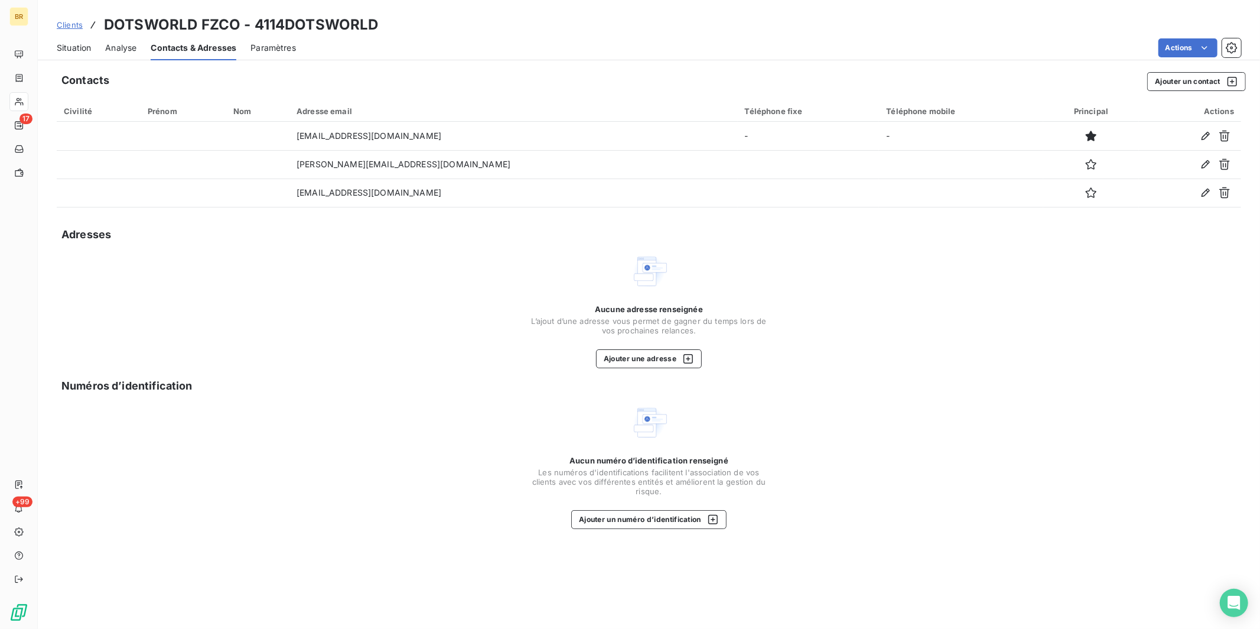
click at [78, 27] on span "Clients" at bounding box center [70, 24] width 26 height 9
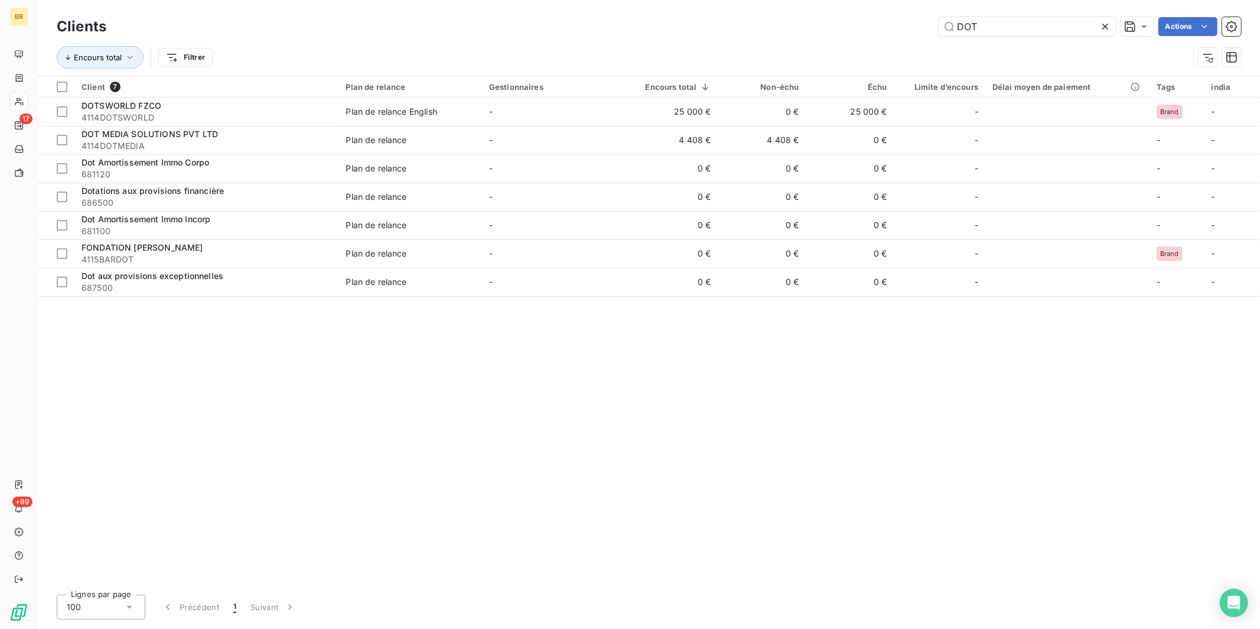
drag, startPoint x: 992, startPoint y: 25, endPoint x: 896, endPoint y: 21, distance: 96.4
click at [972, 23] on input "DOT" at bounding box center [1027, 26] width 177 height 19
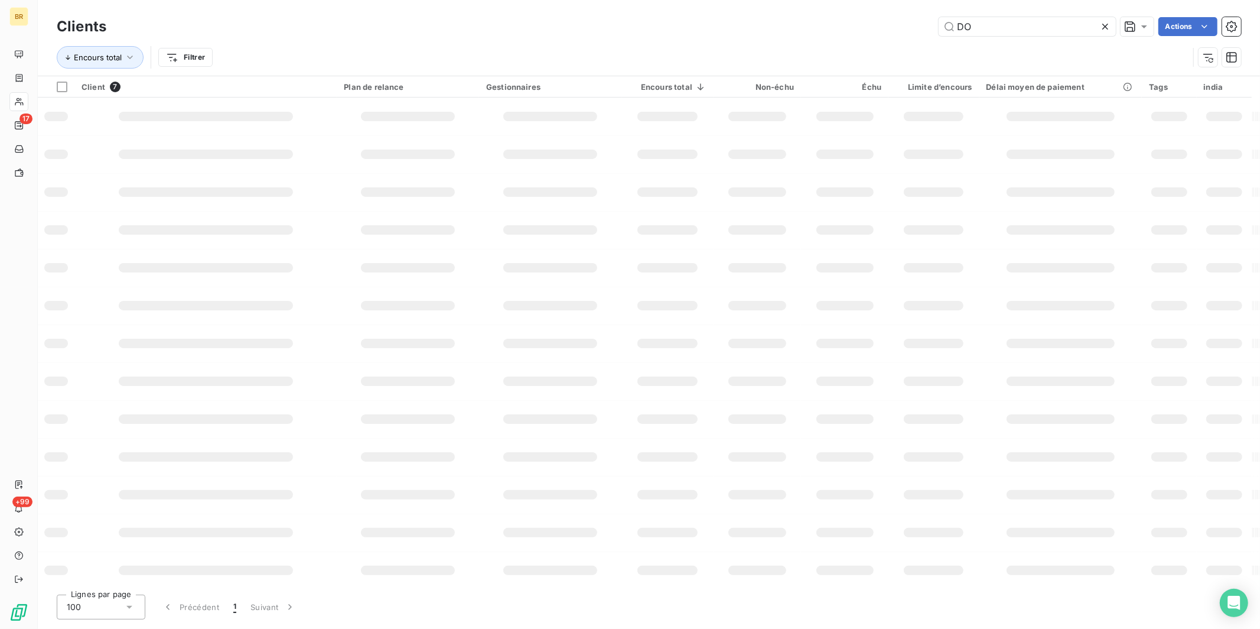
type input "D"
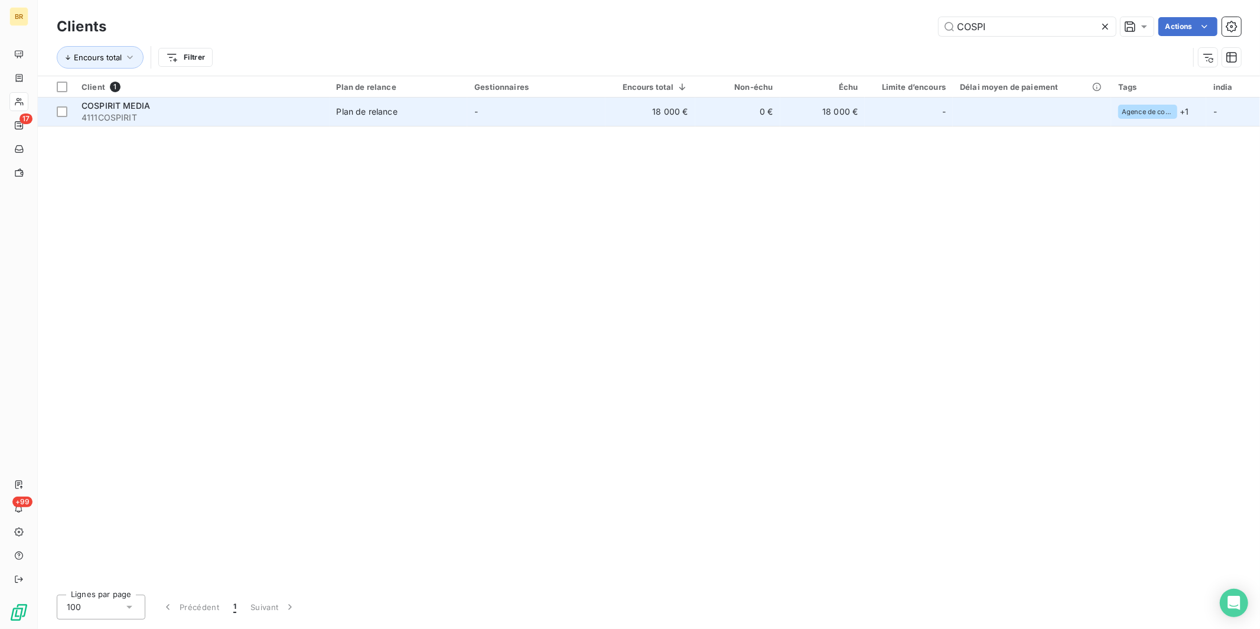
type input "COSPI"
click at [245, 110] on div "COSPIRIT MEDIA" at bounding box center [202, 106] width 241 height 12
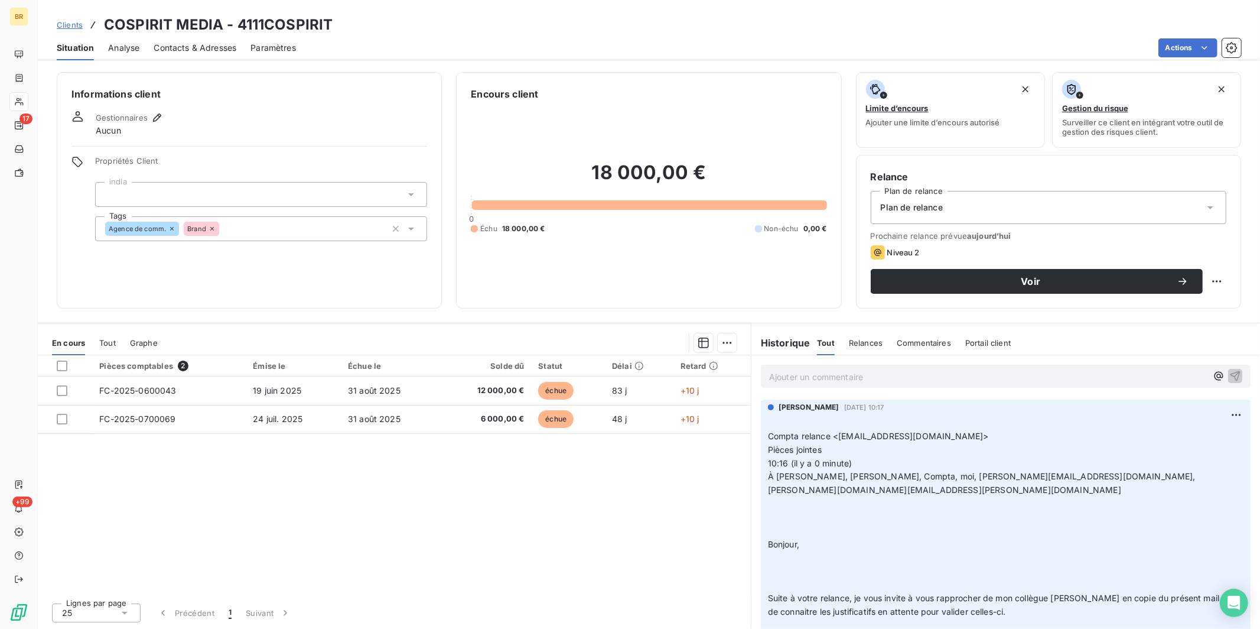
click at [170, 44] on span "Contacts & Adresses" at bounding box center [195, 48] width 83 height 12
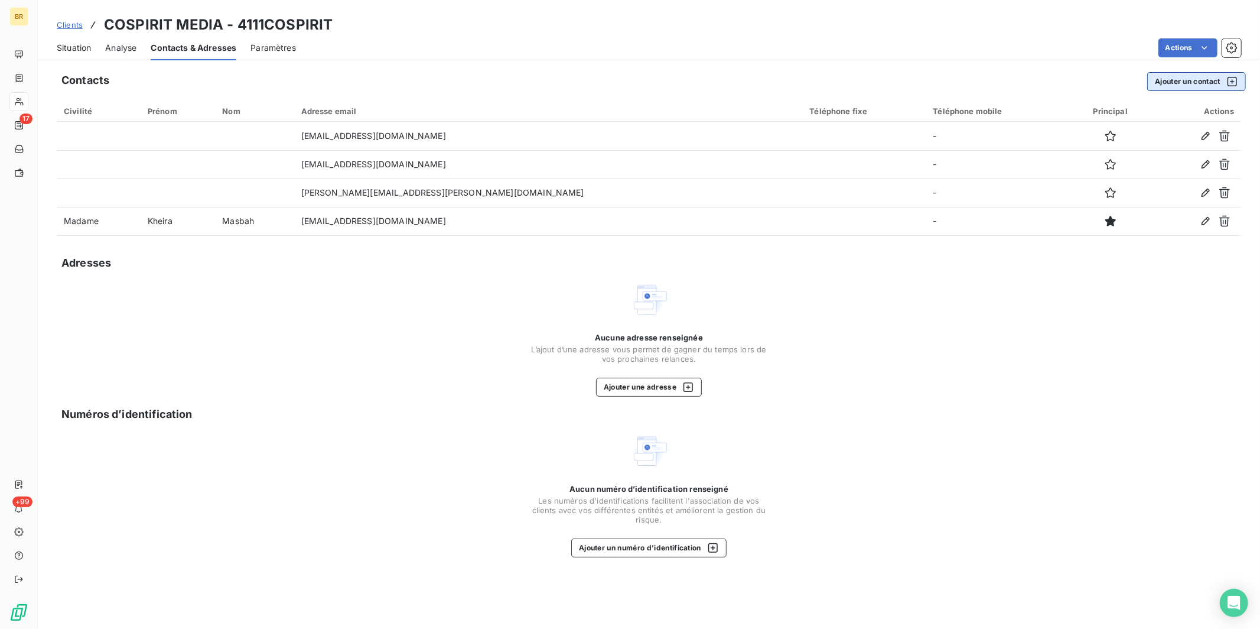
click at [1181, 82] on button "Ajouter un contact" at bounding box center [1196, 81] width 99 height 19
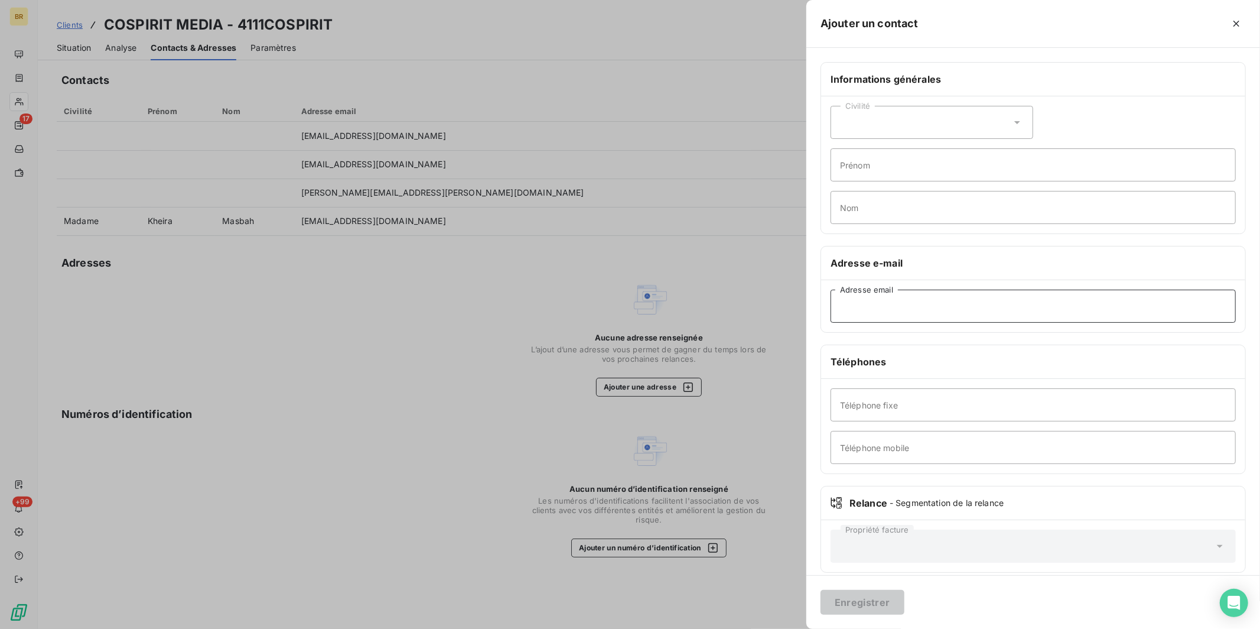
click at [872, 298] on input "Adresse email" at bounding box center [1033, 305] width 405 height 33
paste input "[EMAIL_ADDRESS][DOMAIN_NAME]"
type input "[EMAIL_ADDRESS][DOMAIN_NAME]"
click at [875, 599] on button "Enregistrer" at bounding box center [862, 602] width 84 height 25
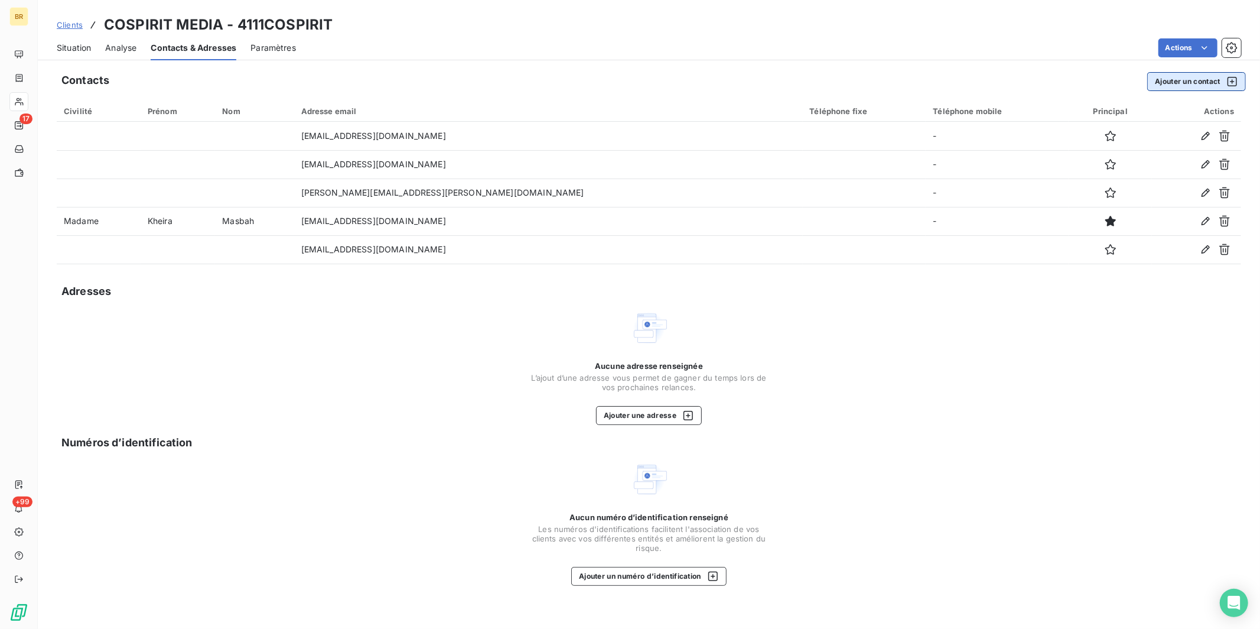
click at [1182, 81] on button "Ajouter un contact" at bounding box center [1196, 81] width 99 height 19
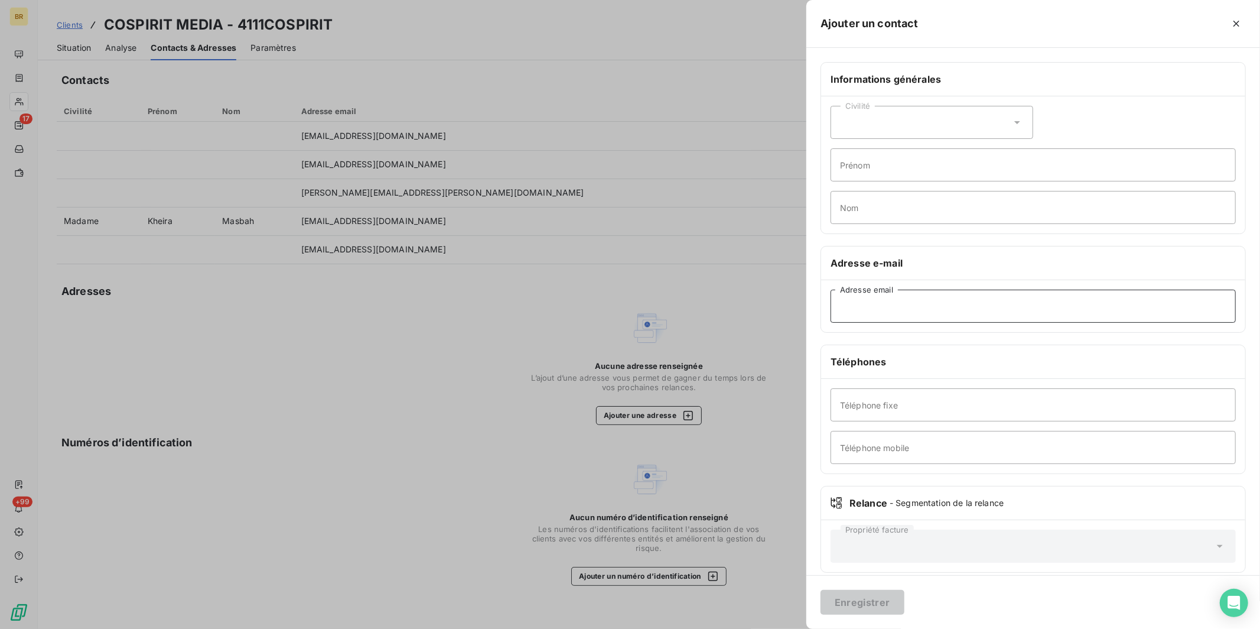
click at [902, 298] on input "Adresse email" at bounding box center [1033, 305] width 405 height 33
paste input "[PERSON_NAME][EMAIL_ADDRESS][PERSON_NAME][DOMAIN_NAME]"
type input "[PERSON_NAME][EMAIL_ADDRESS][PERSON_NAME][DOMAIN_NAME]"
click at [871, 599] on button "Enregistrer" at bounding box center [862, 602] width 84 height 25
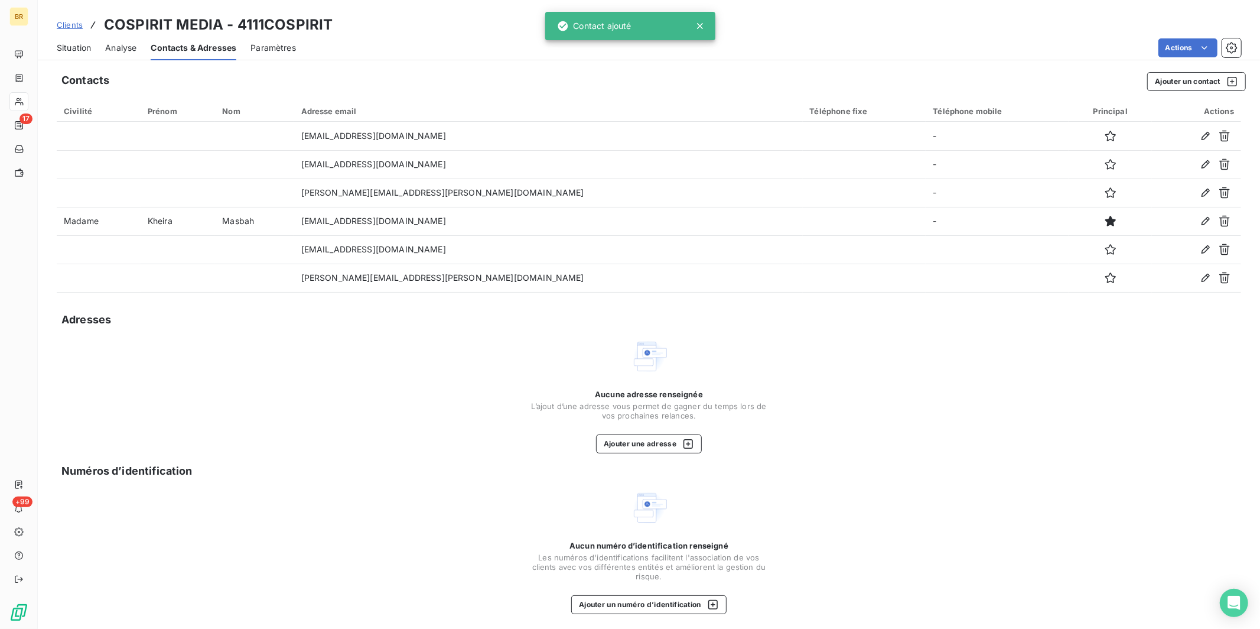
click at [70, 47] on span "Situation" at bounding box center [74, 48] width 34 height 12
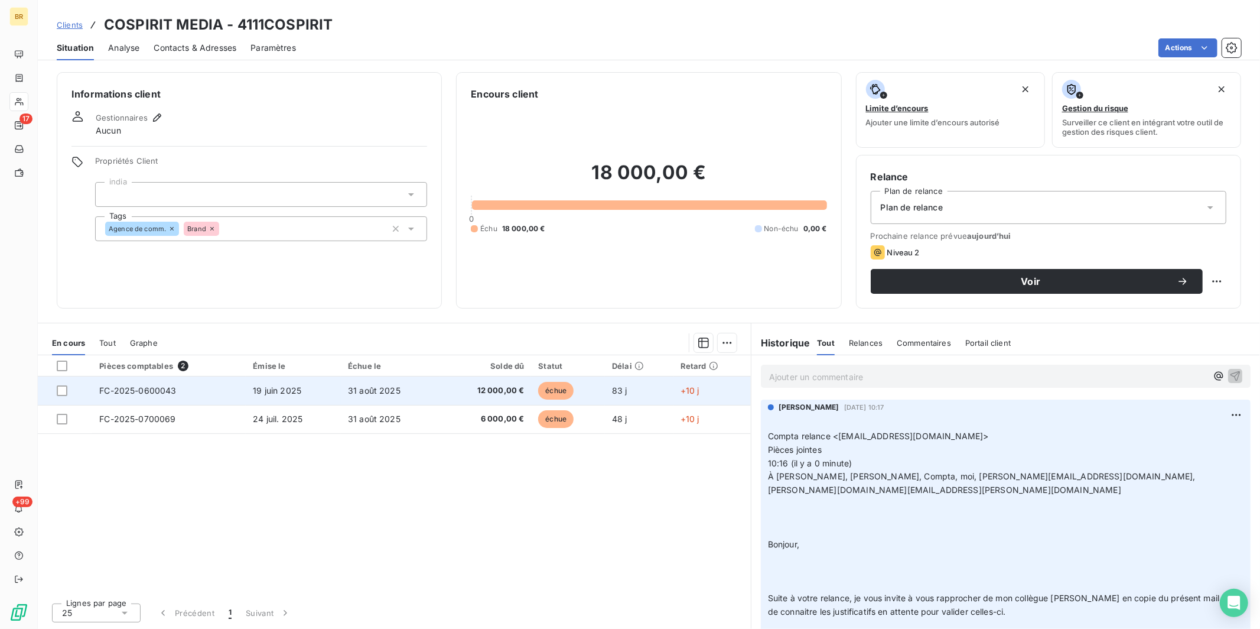
click at [170, 391] on span "FC-2025-0600043" at bounding box center [137, 390] width 77 height 10
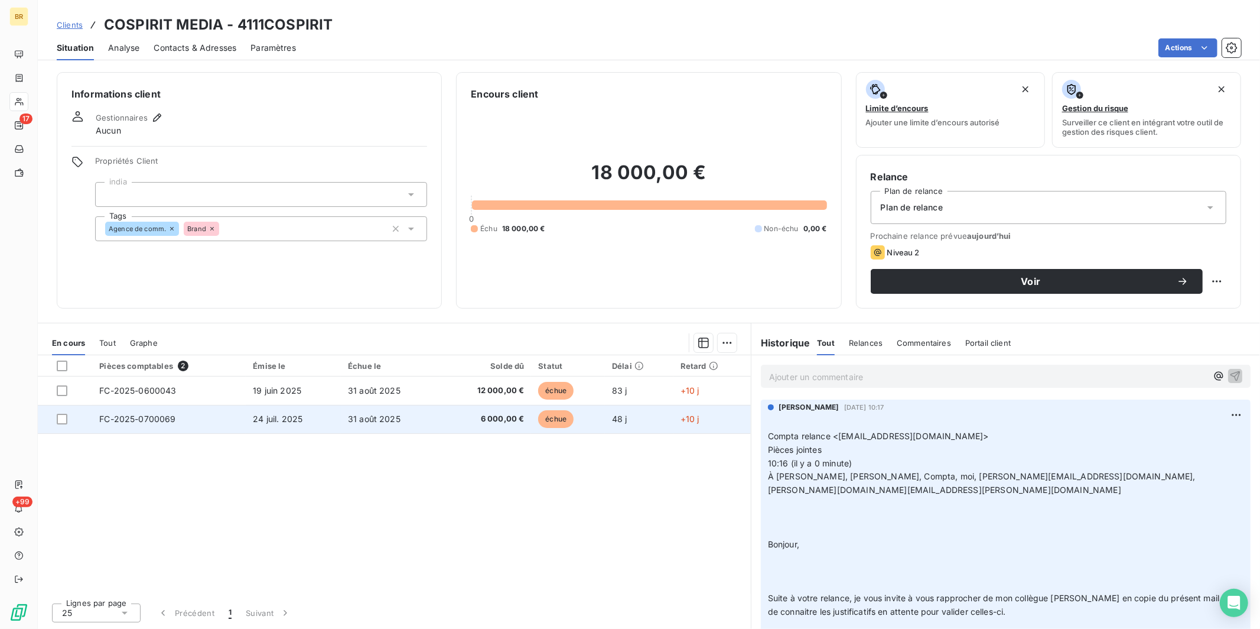
click at [162, 422] on span "FC-2025-0700069" at bounding box center [137, 418] width 76 height 10
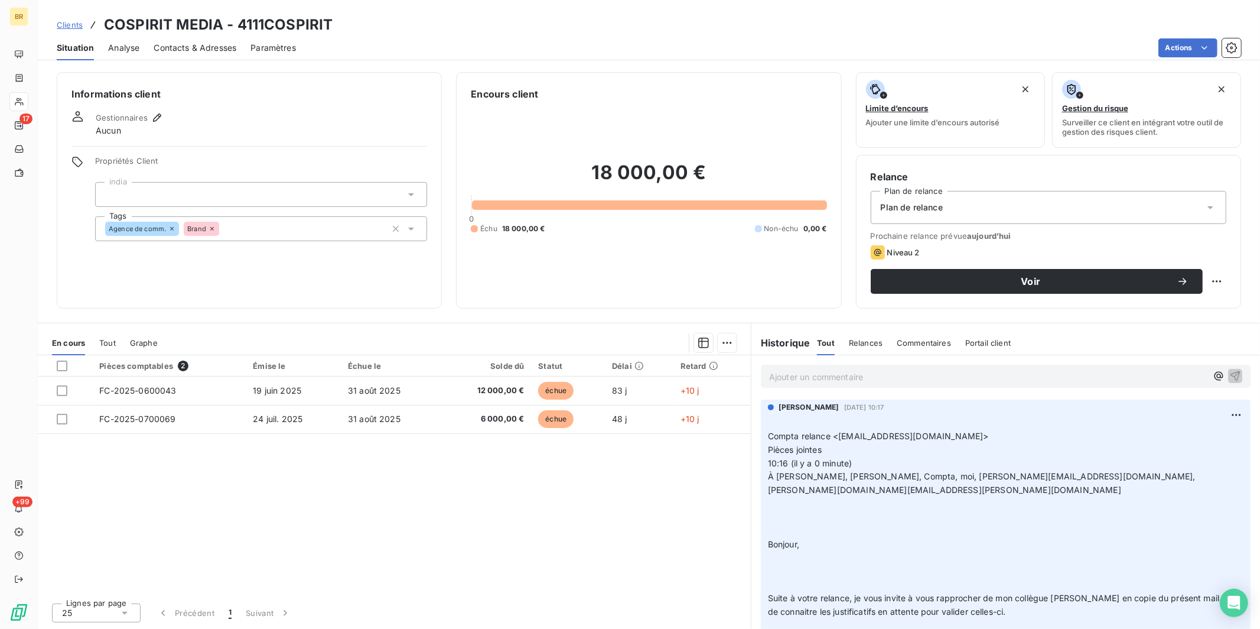
click at [169, 50] on span "Contacts & Adresses" at bounding box center [195, 48] width 83 height 12
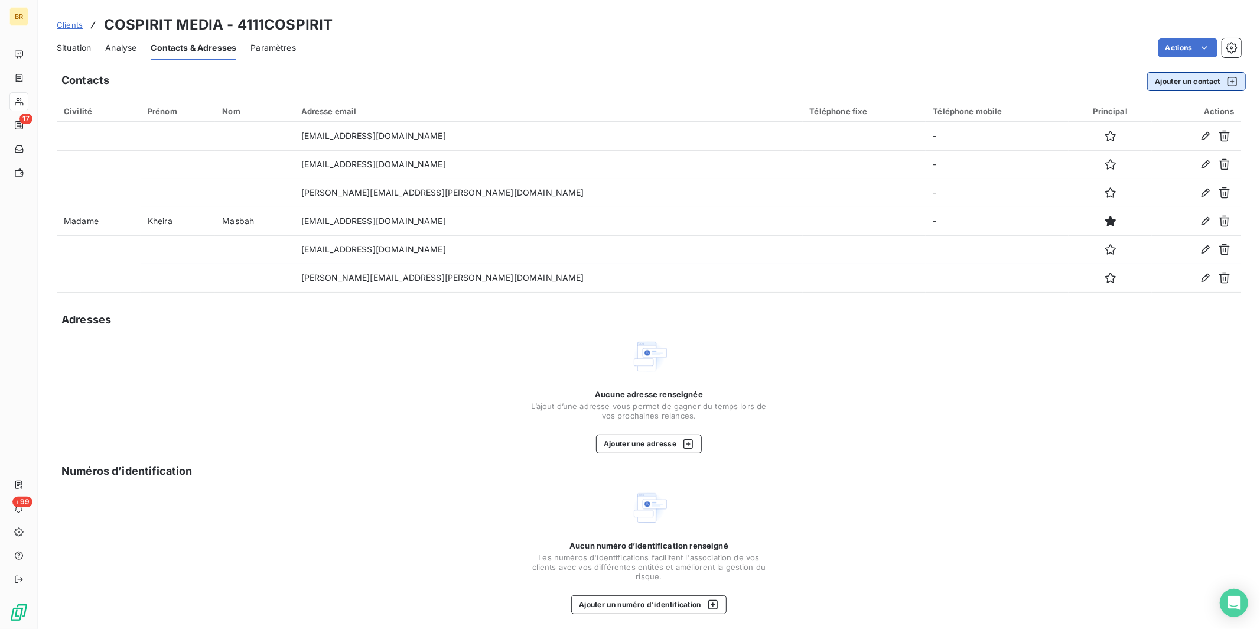
click at [1168, 84] on button "Ajouter un contact" at bounding box center [1196, 81] width 99 height 19
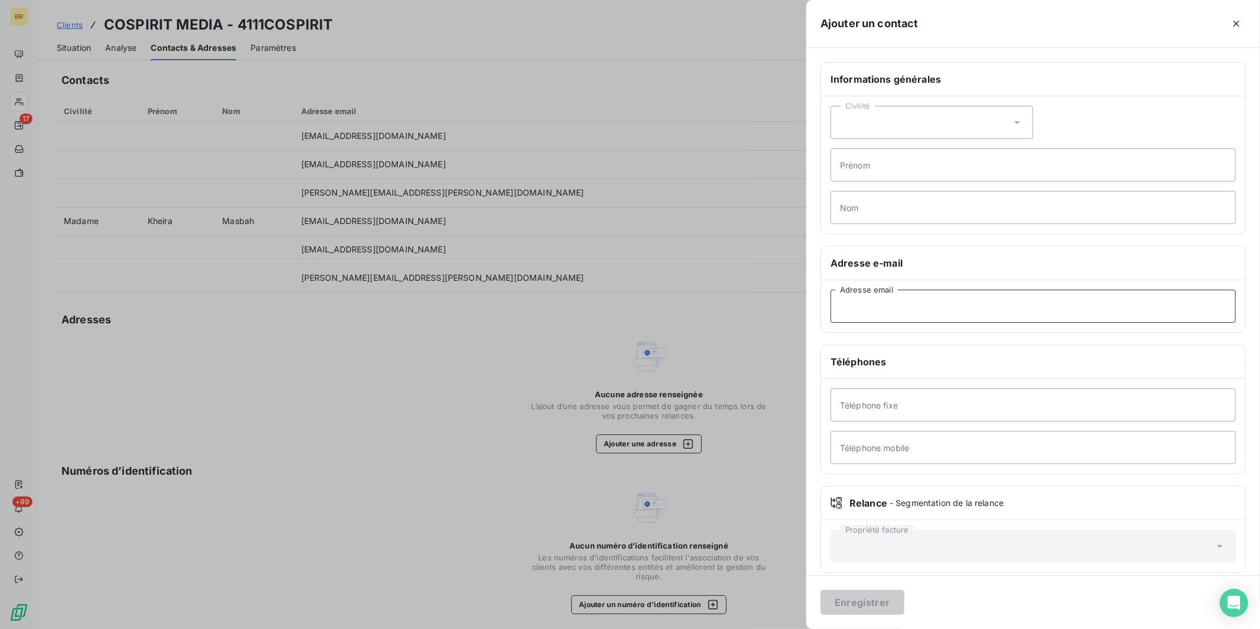
click at [851, 302] on input "Adresse email" at bounding box center [1033, 305] width 405 height 33
paste input "[PERSON_NAME][EMAIL_ADDRESS][DOMAIN_NAME]"
type input "[PERSON_NAME][EMAIL_ADDRESS][DOMAIN_NAME]"
click at [855, 605] on button "Enregistrer" at bounding box center [862, 602] width 84 height 25
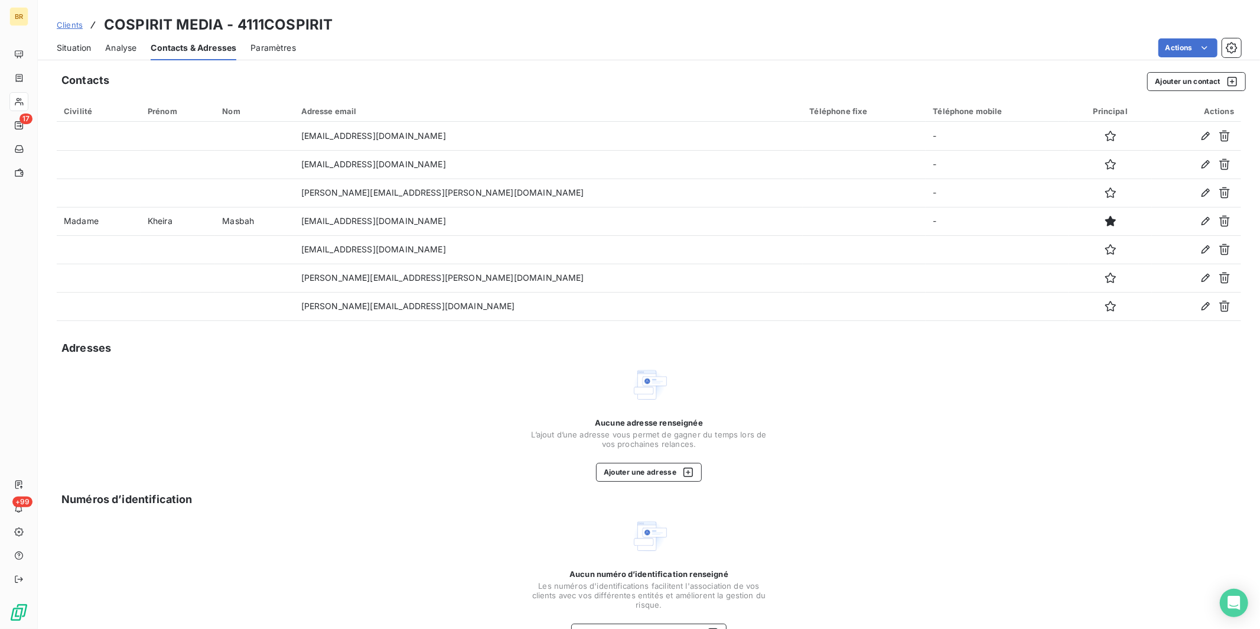
click at [458, 437] on div "Aucune adresse renseignée L’ajout d’une adresse vous permet de gagner du temps …" at bounding box center [649, 424] width 1184 height 116
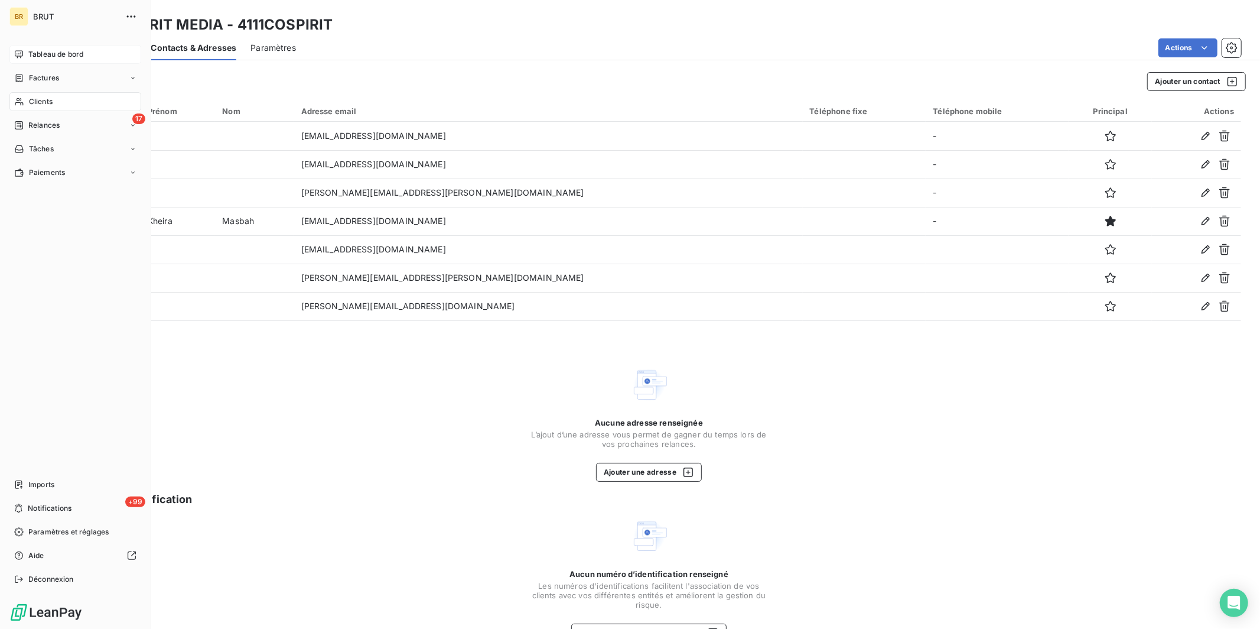
click at [28, 51] on span "Tableau de bord" at bounding box center [55, 54] width 55 height 11
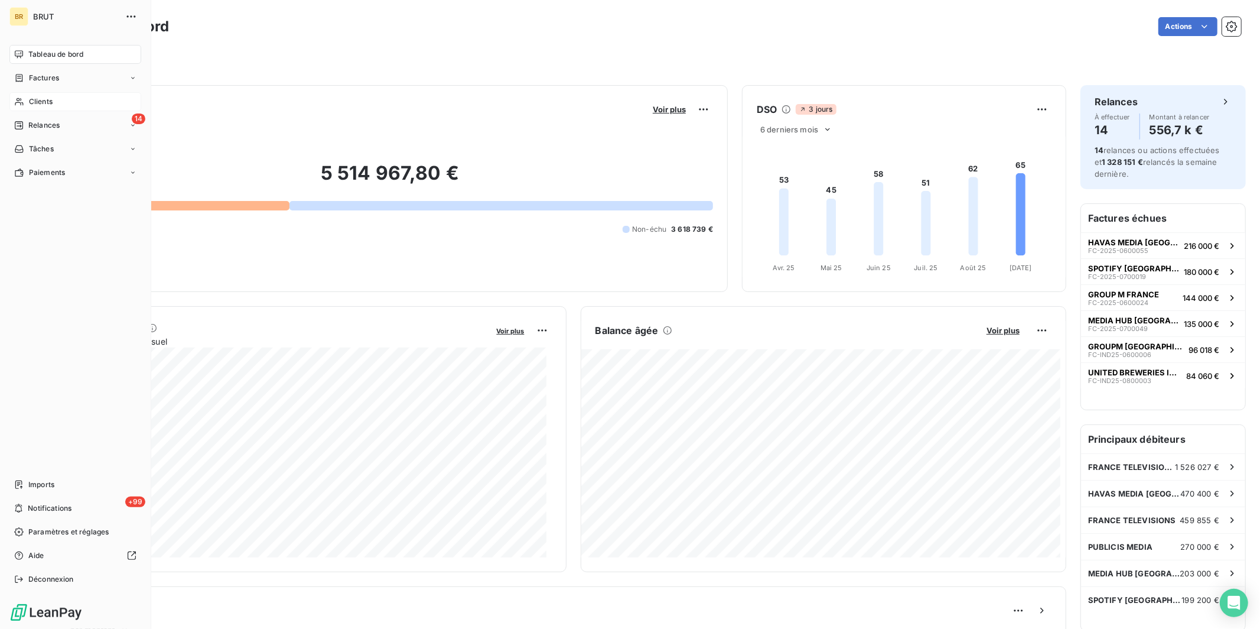
click at [54, 101] on div "Clients" at bounding box center [75, 101] width 132 height 19
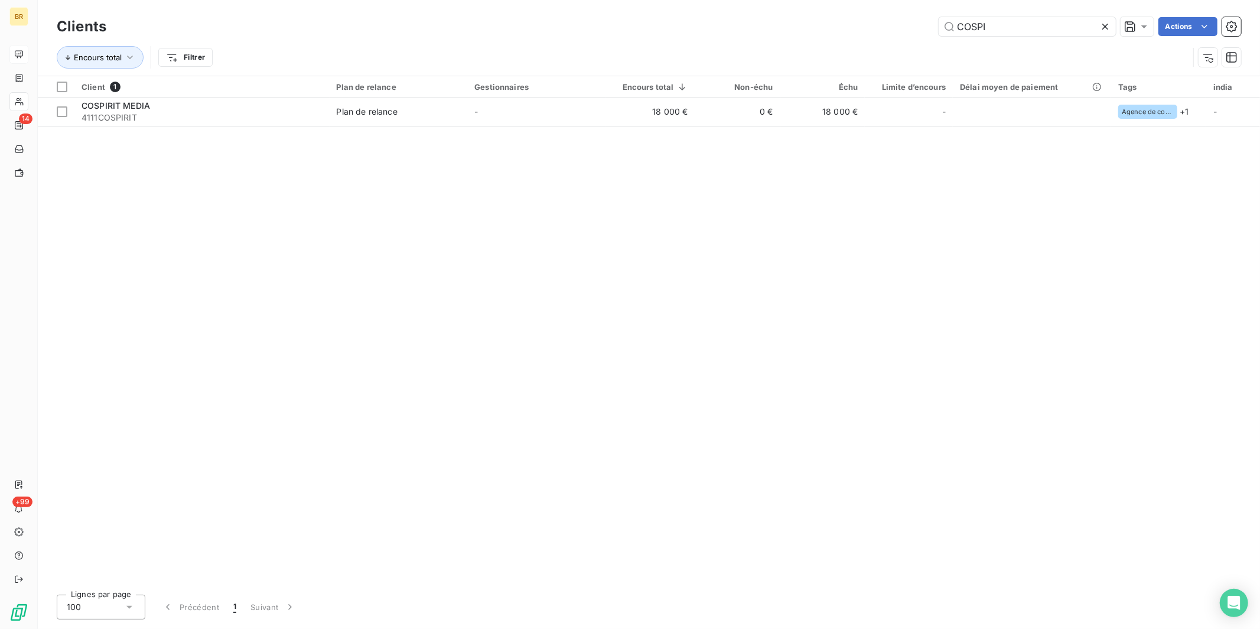
drag, startPoint x: 991, startPoint y: 28, endPoint x: 870, endPoint y: 27, distance: 121.7
click at [873, 27] on div "COSPI Actions" at bounding box center [681, 26] width 1121 height 19
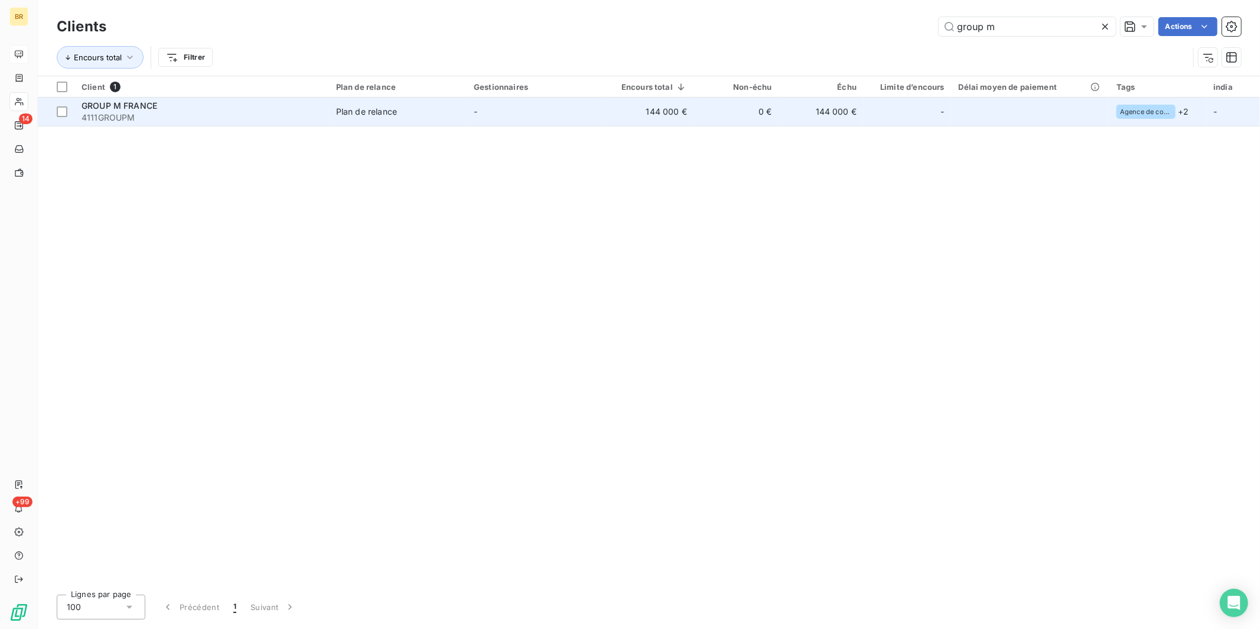
type input "group m"
click at [198, 108] on div "GROUP M FRANCE" at bounding box center [202, 106] width 240 height 12
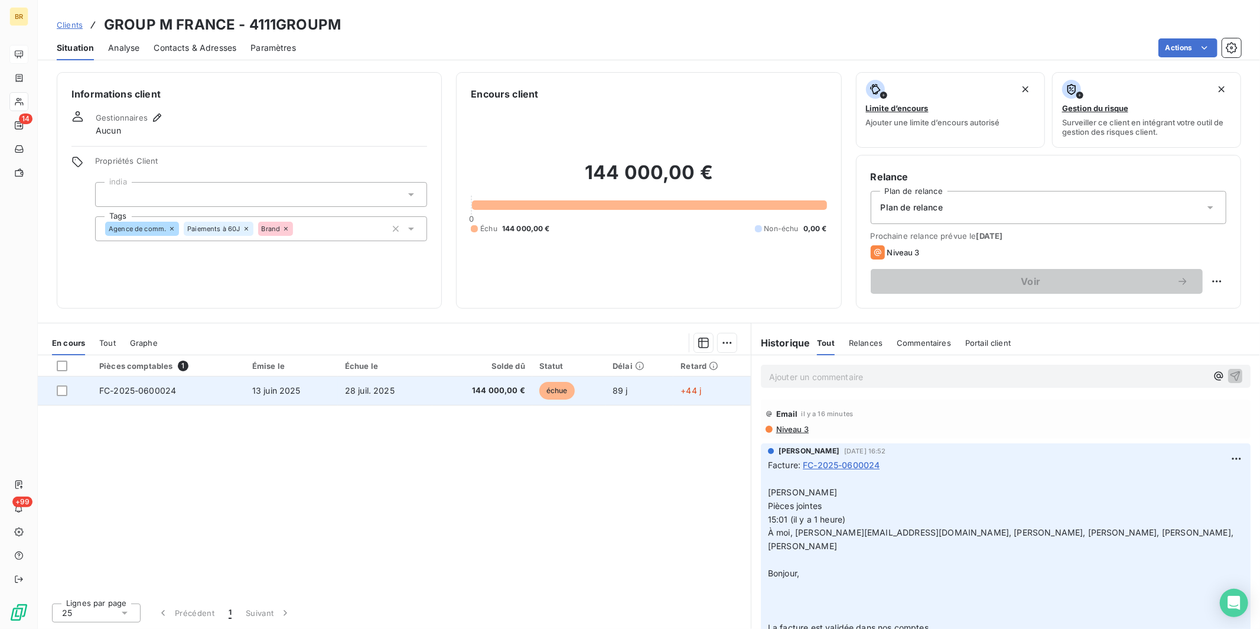
click at [296, 392] on span "13 juin 2025" at bounding box center [276, 390] width 48 height 10
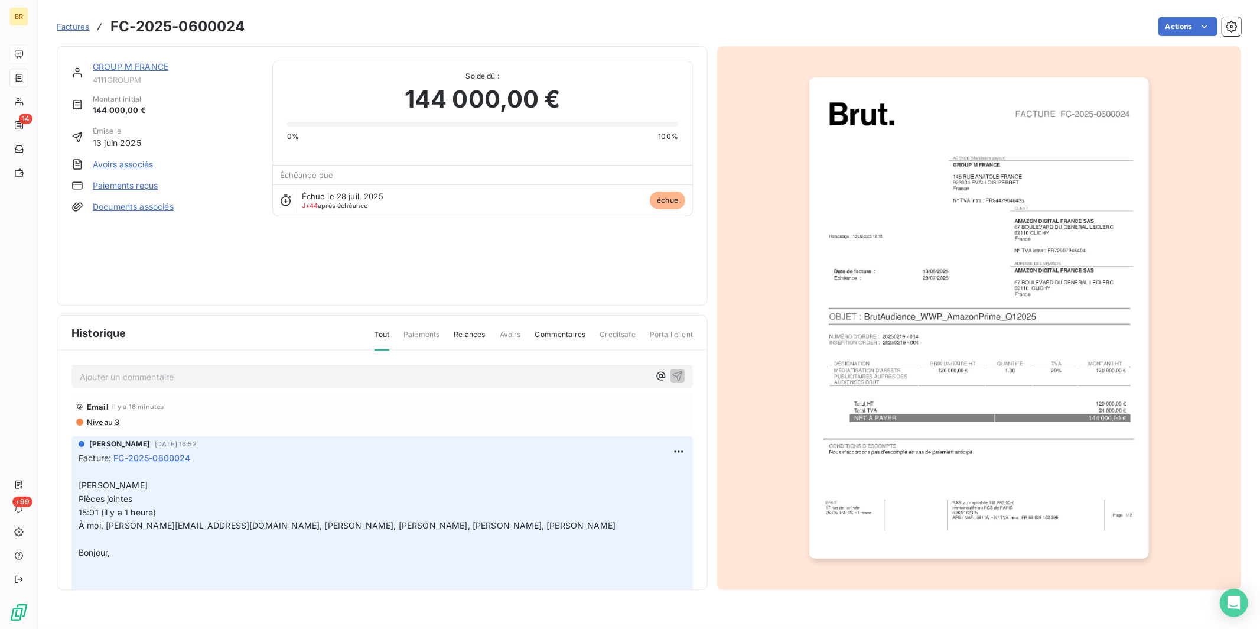
click at [63, 28] on span "Factures" at bounding box center [73, 26] width 32 height 9
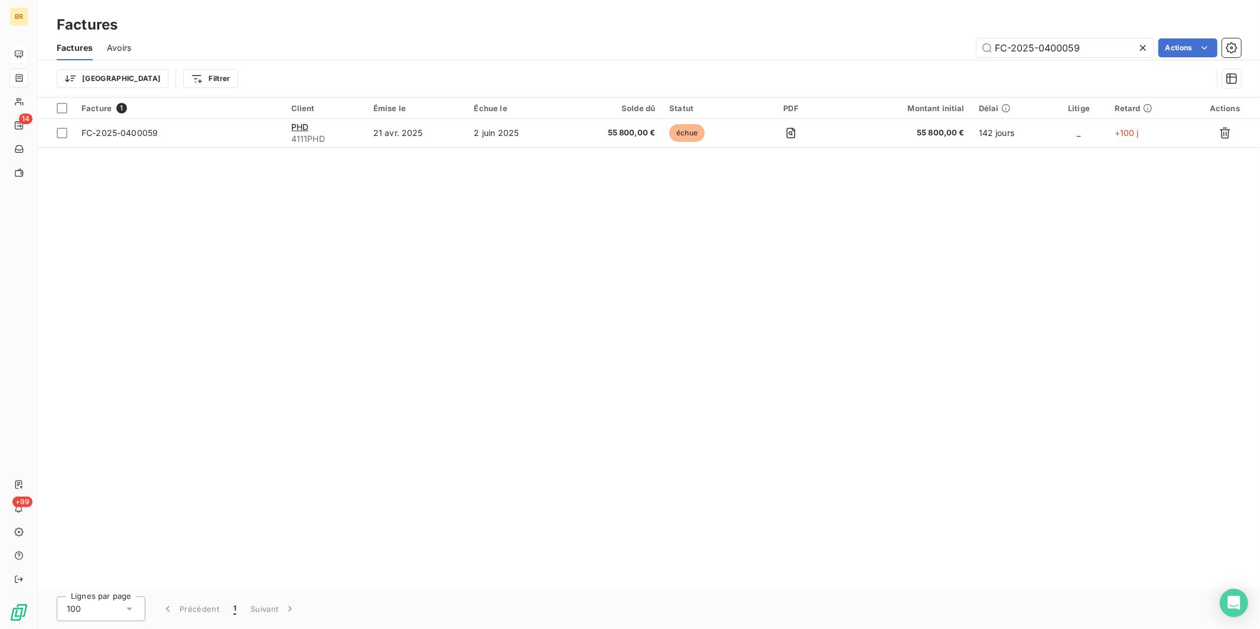
drag, startPoint x: 1027, startPoint y: 44, endPoint x: 802, endPoint y: 15, distance: 226.9
click at [802, 15] on div "Factures Factures Avoirs FC-2025-0400059 Actions Trier Filtrer" at bounding box center [649, 48] width 1222 height 97
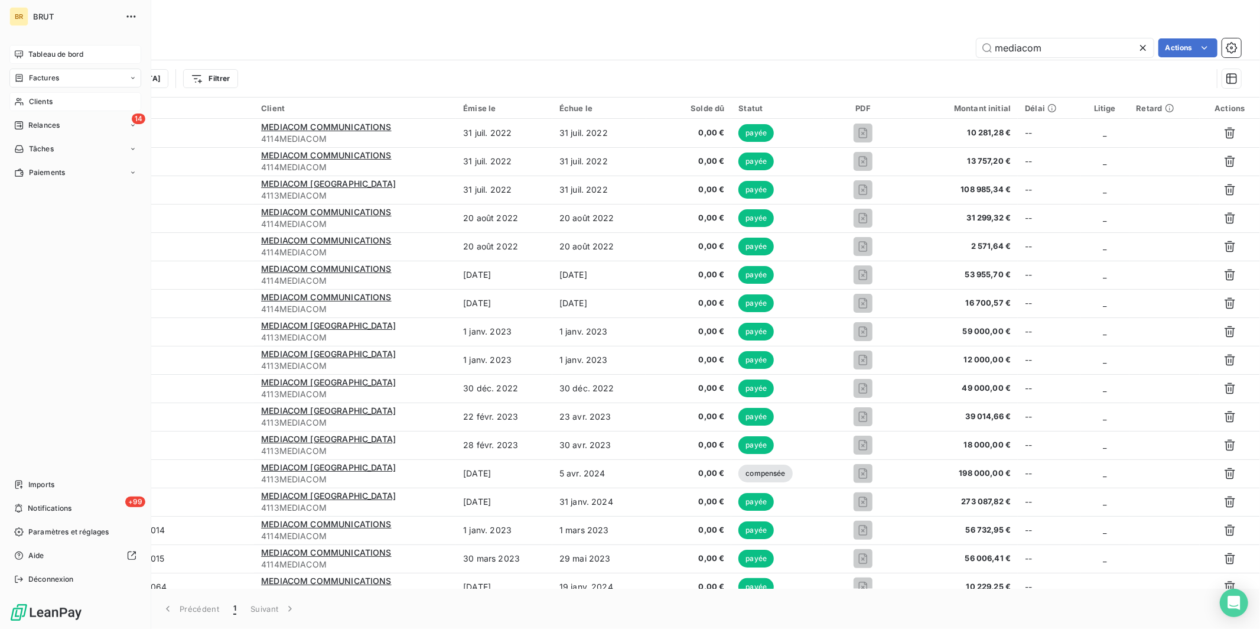
type input "mediacom"
click at [28, 103] on div "Clients" at bounding box center [75, 101] width 132 height 19
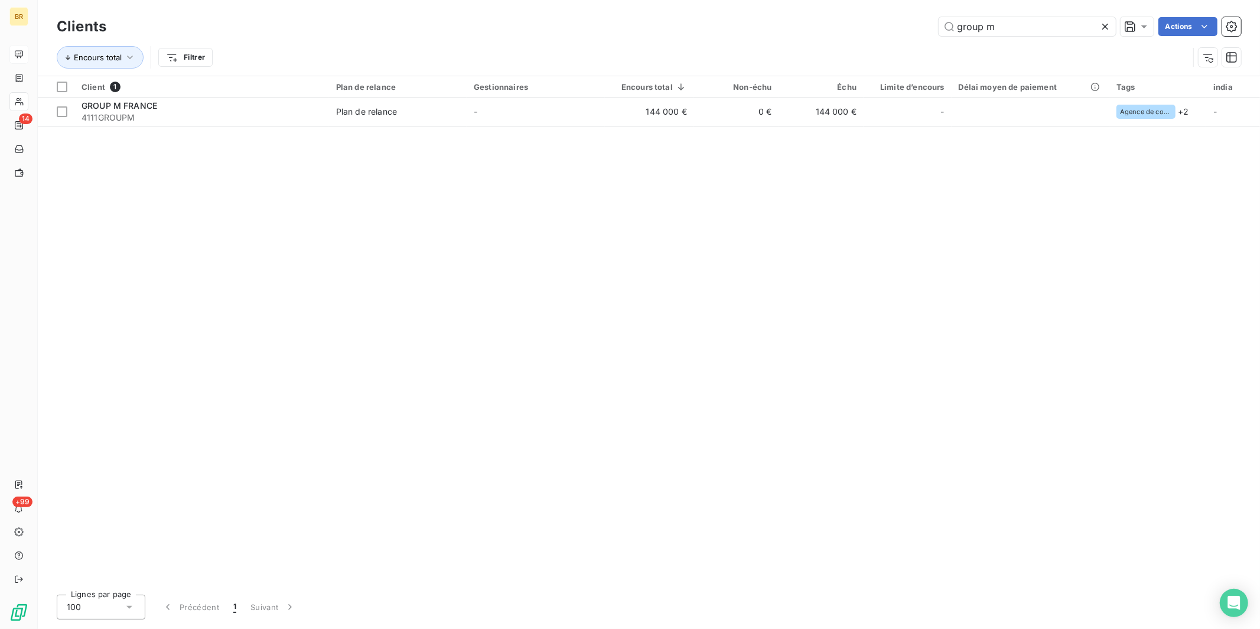
drag, startPoint x: 1014, startPoint y: 30, endPoint x: 834, endPoint y: 27, distance: 180.2
click at [834, 27] on div "group m Actions" at bounding box center [681, 26] width 1121 height 19
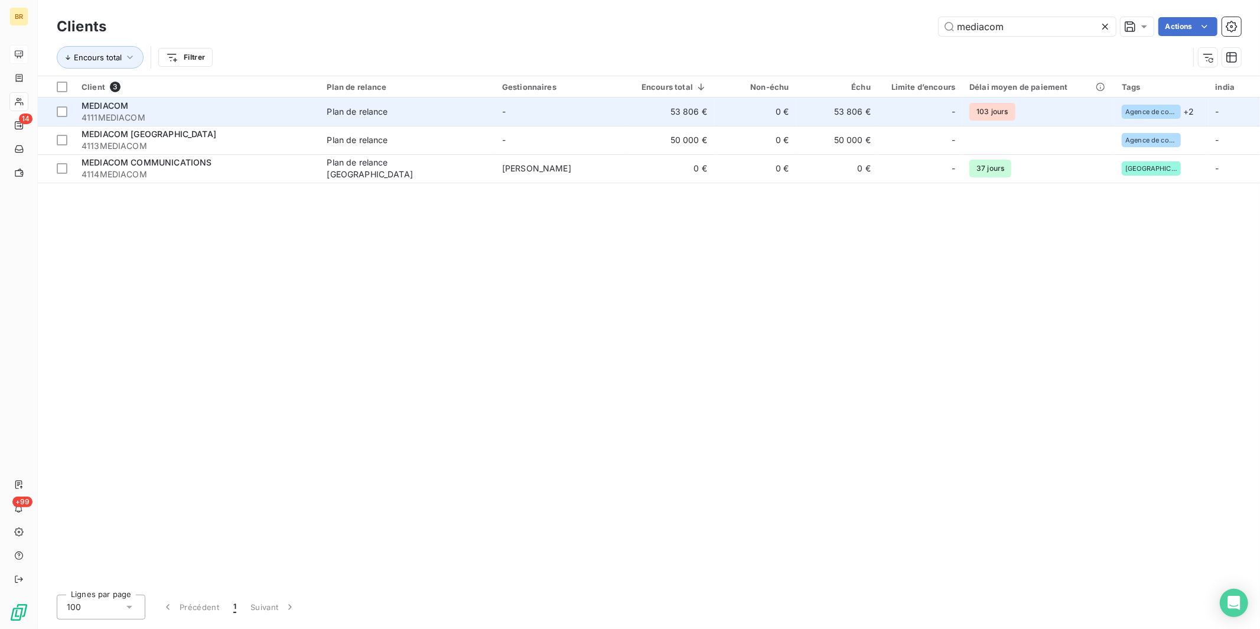
type input "mediacom"
click at [178, 113] on span "4111MEDIACOM" at bounding box center [197, 118] width 231 height 12
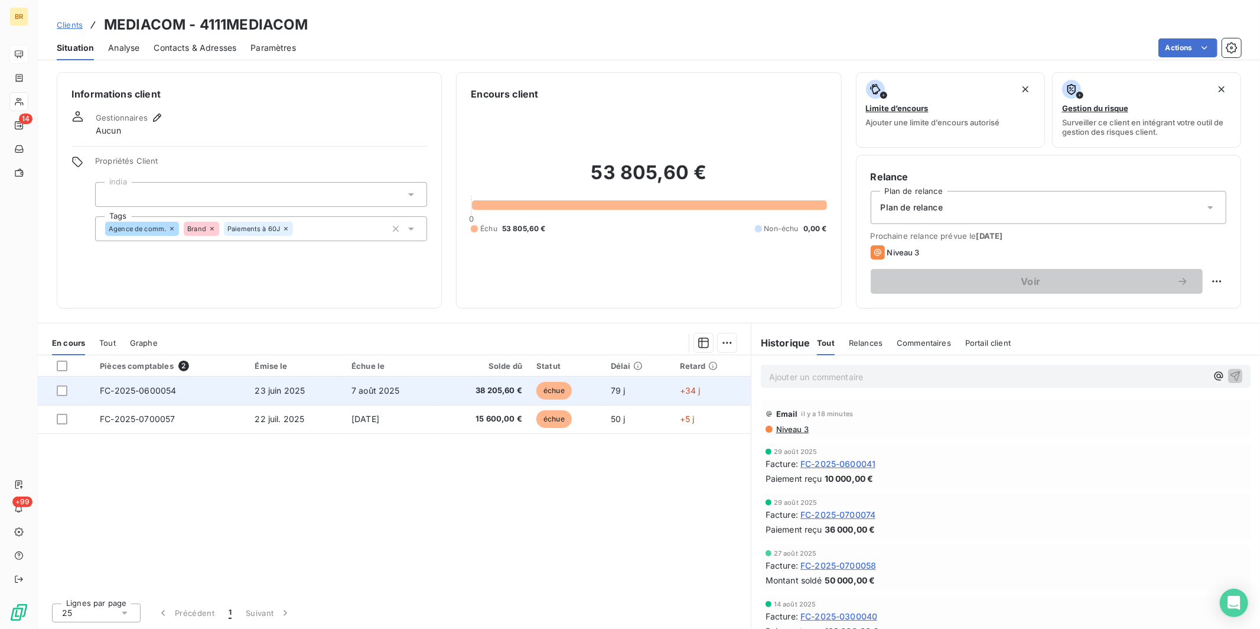
click at [307, 390] on td "23 juin 2025" at bounding box center [296, 390] width 97 height 28
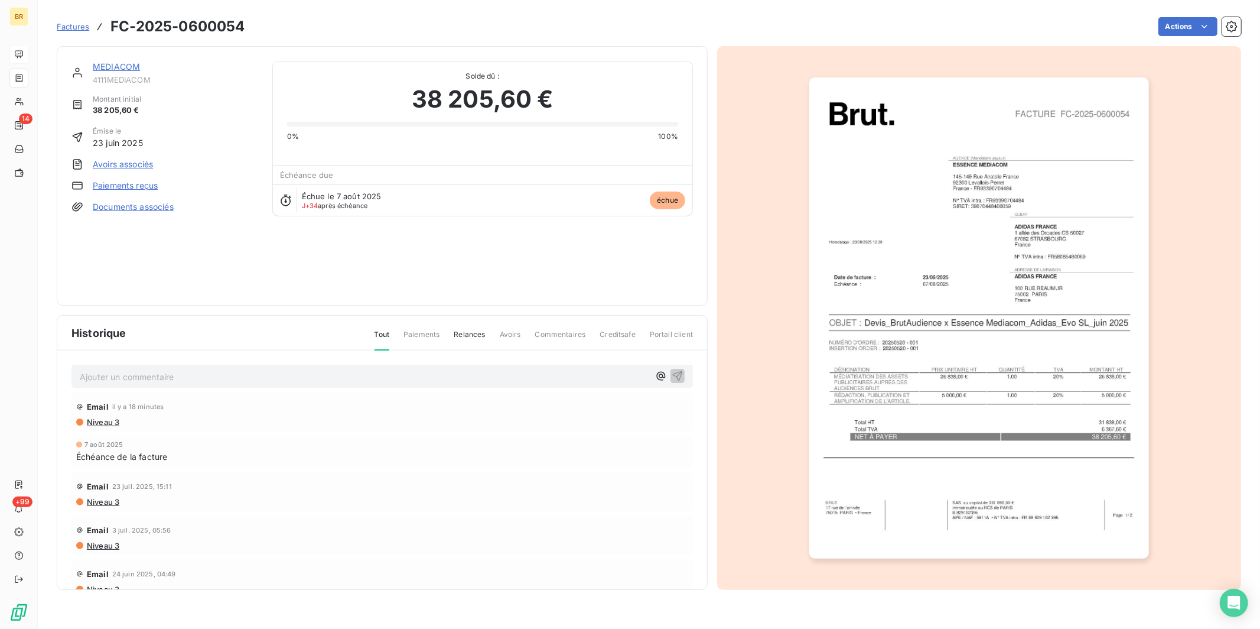
click at [128, 69] on link "MEDIACOM" at bounding box center [116, 66] width 47 height 10
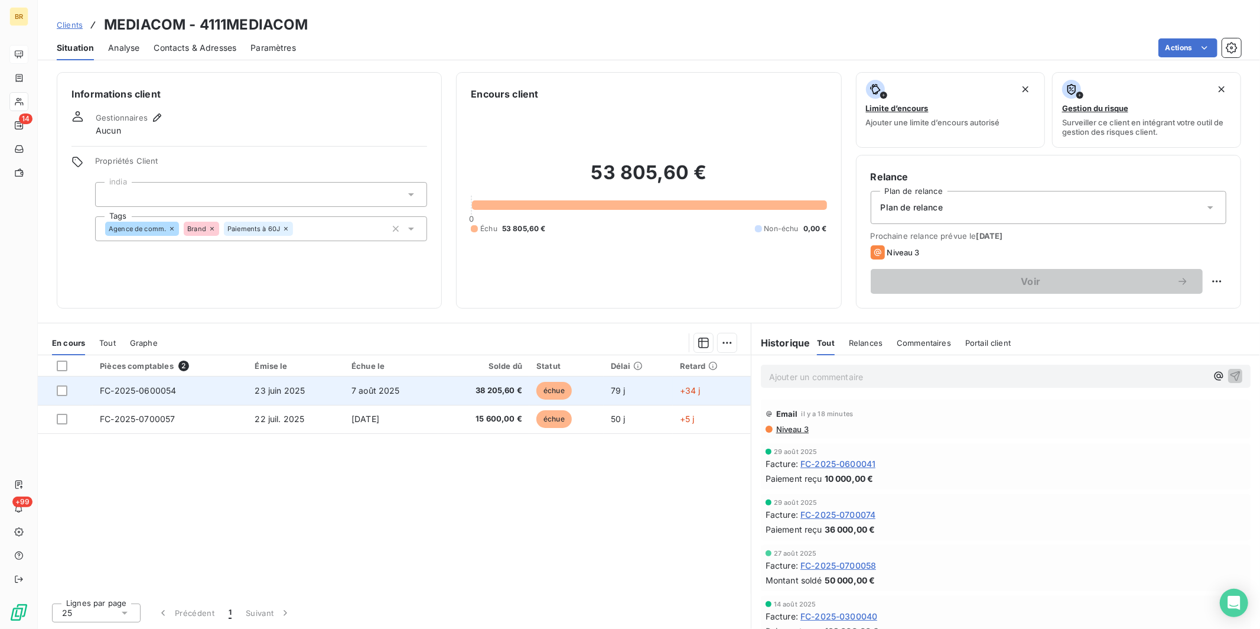
click at [261, 385] on span "23 juin 2025" at bounding box center [280, 390] width 50 height 10
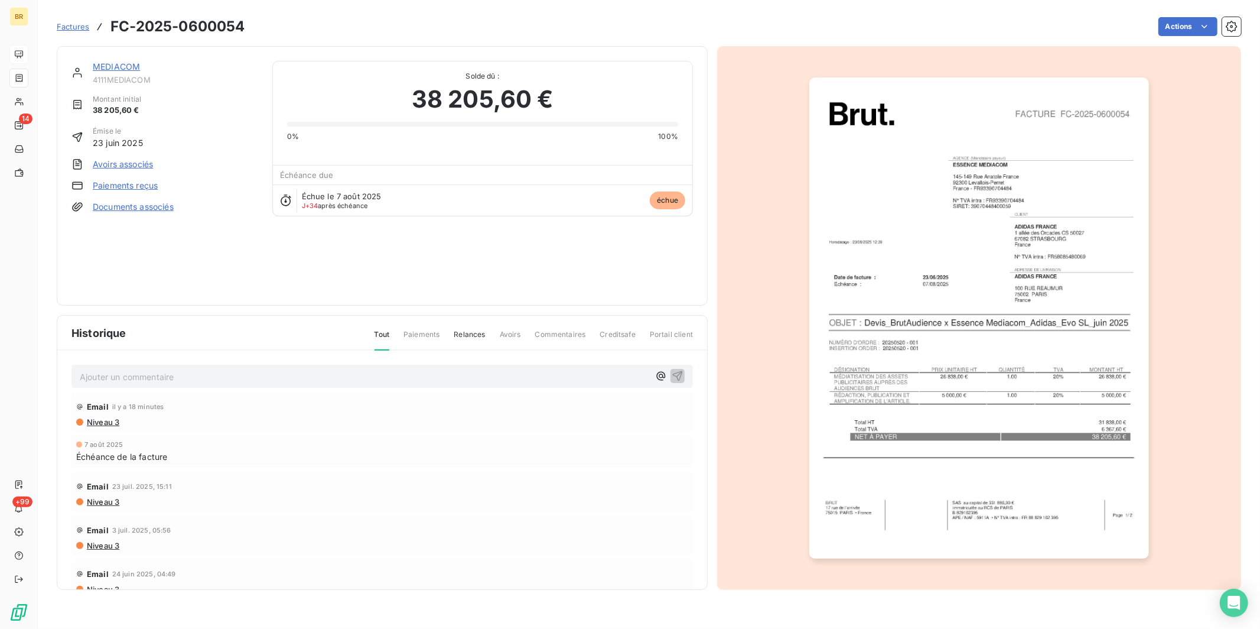
click at [165, 375] on p "Ajouter un commentaire ﻿" at bounding box center [364, 376] width 569 height 15
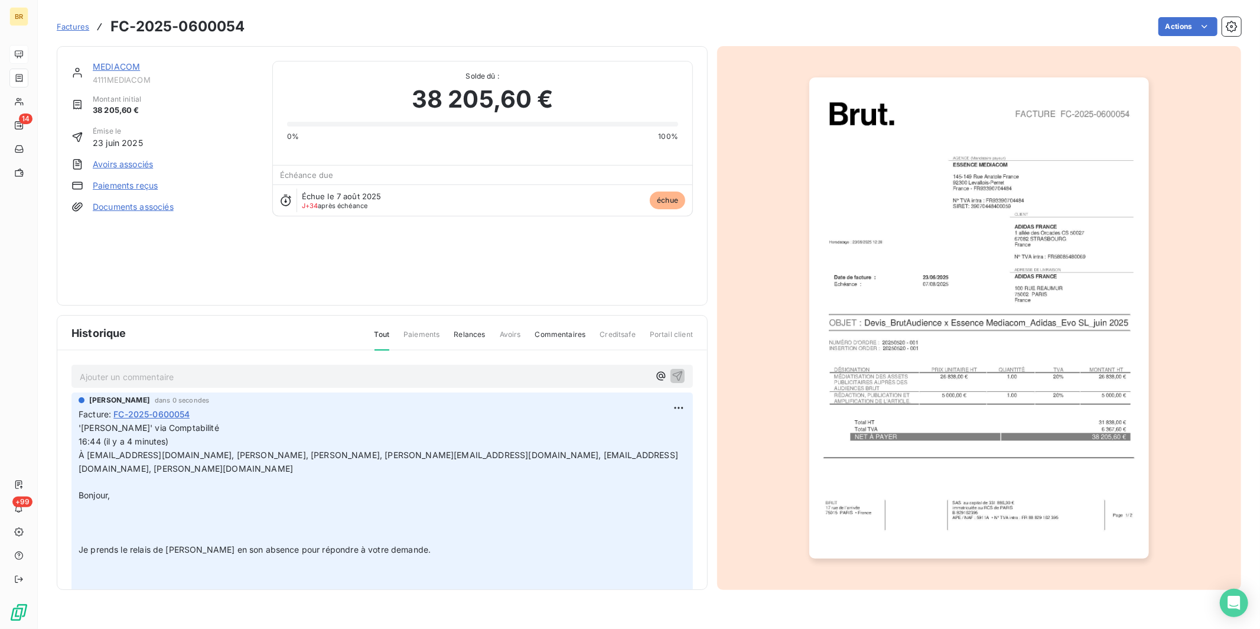
click at [124, 64] on link "MEDIACOM" at bounding box center [116, 66] width 47 height 10
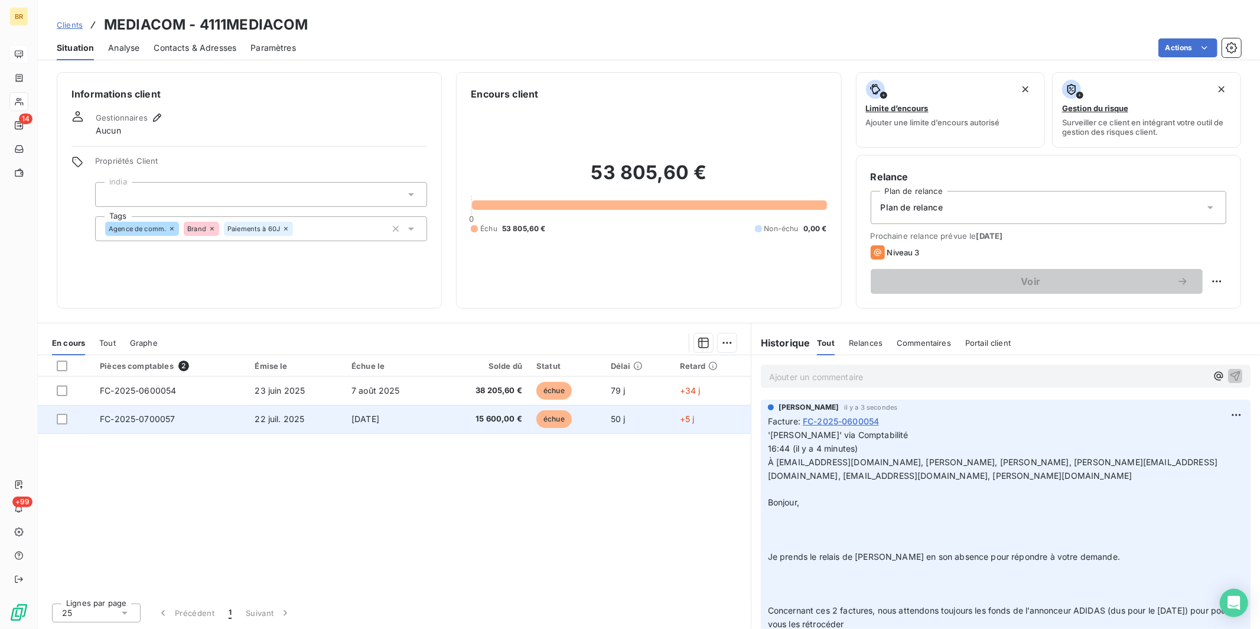
click at [171, 414] on span "FC-2025-0700057" at bounding box center [137, 418] width 75 height 10
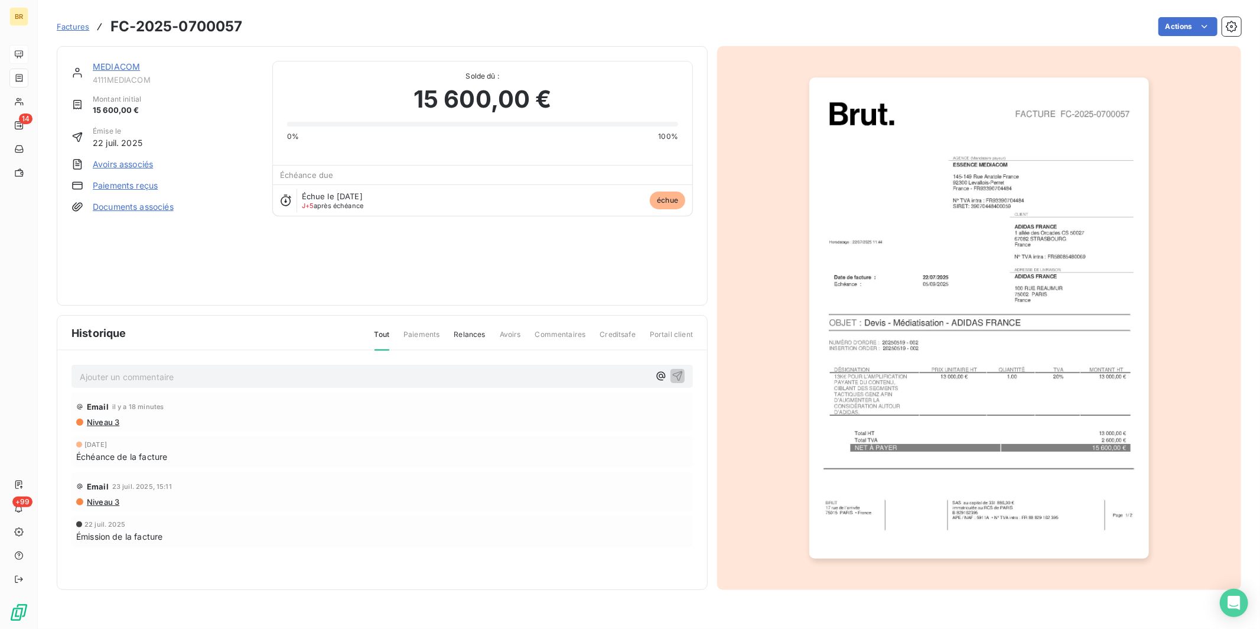
click at [136, 374] on p "Ajouter un commentaire ﻿" at bounding box center [364, 376] width 569 height 15
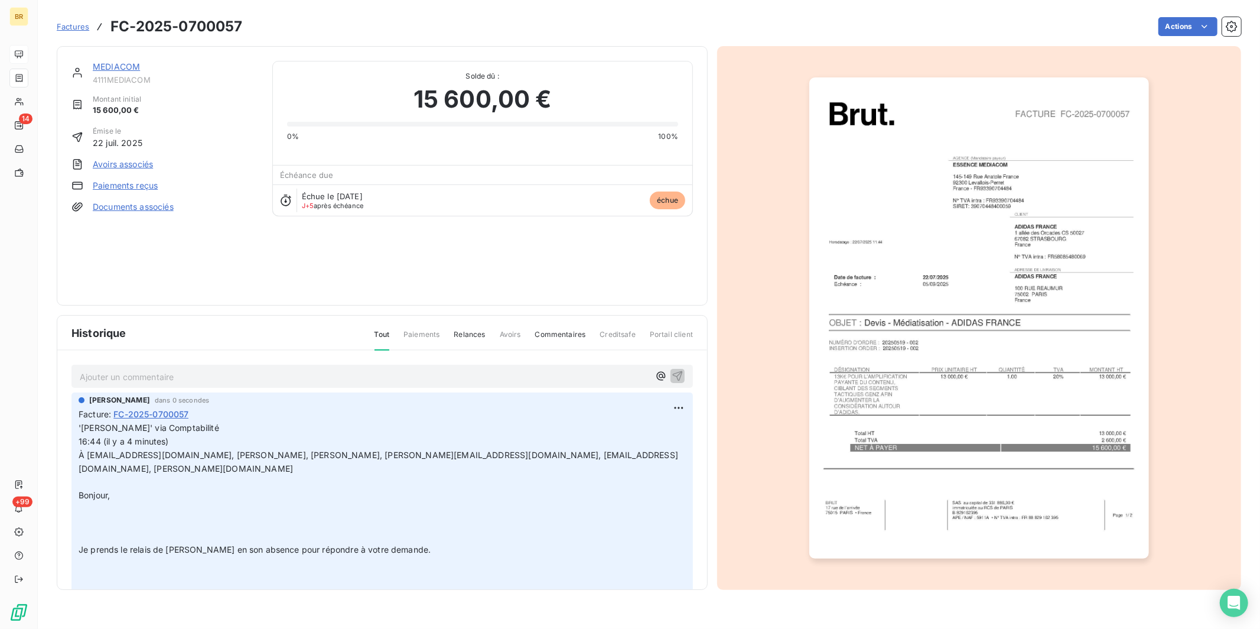
click at [74, 28] on span "Factures" at bounding box center [73, 26] width 32 height 9
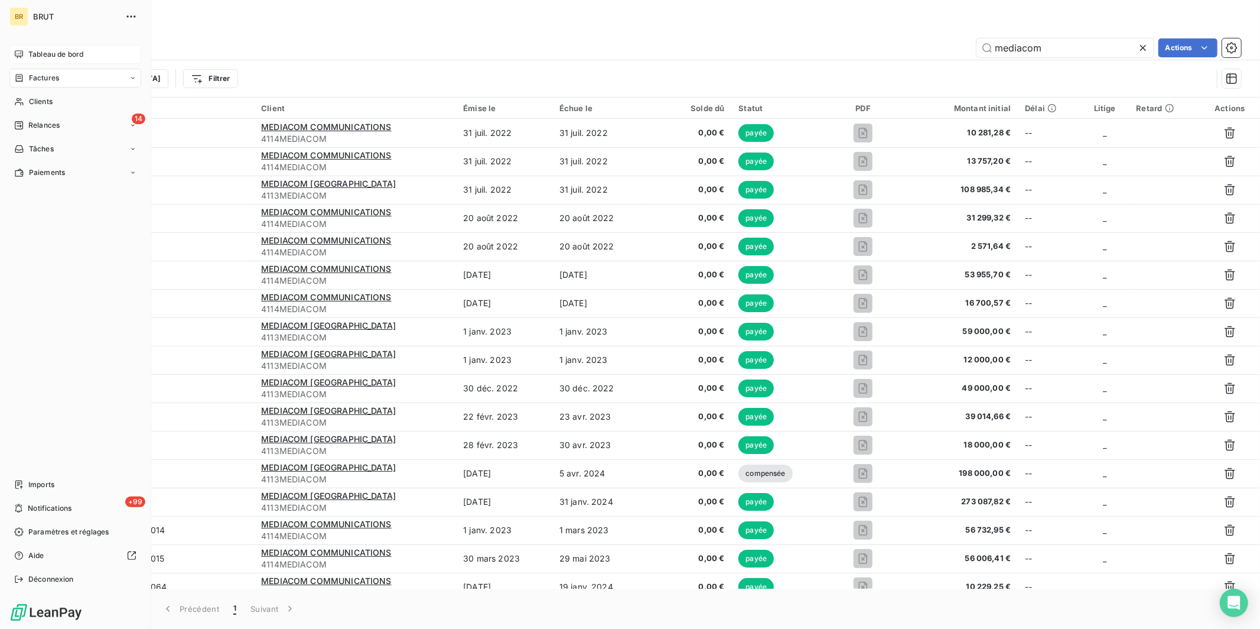
click at [74, 57] on span "Tableau de bord" at bounding box center [55, 54] width 55 height 11
